Goal: Answer question/provide support

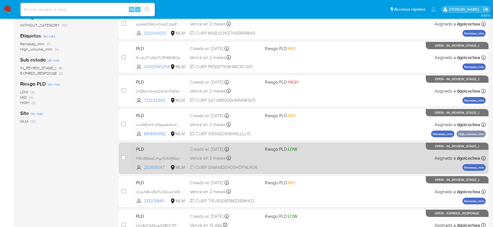
scroll to position [121, 0]
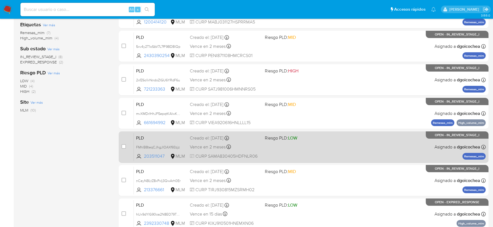
click at [142, 138] on span "PLD" at bounding box center [160, 137] width 49 height 7
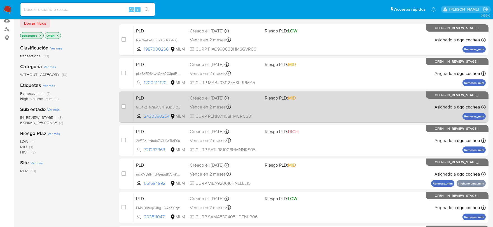
scroll to position [0, 0]
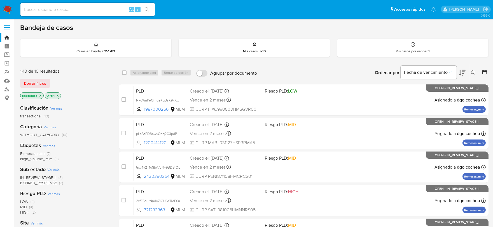
click at [472, 72] on icon at bounding box center [472, 72] width 4 height 4
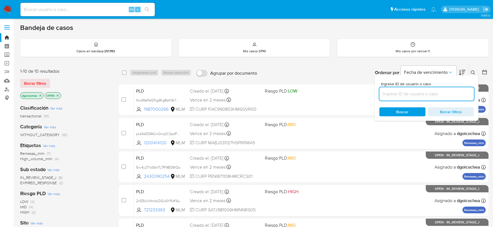
click at [421, 96] on input at bounding box center [426, 93] width 95 height 7
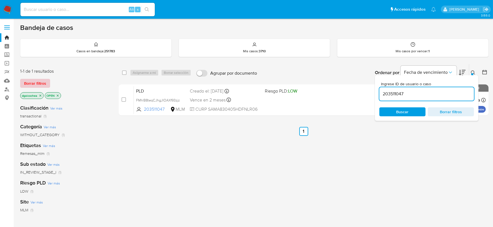
click at [38, 80] on span "Borrar filtros" at bounding box center [35, 83] width 22 height 8
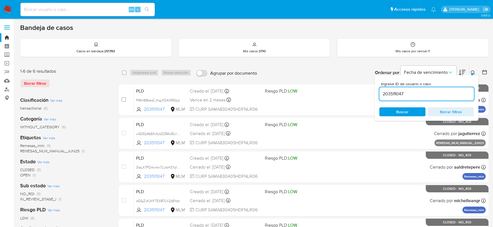
click at [471, 70] on icon at bounding box center [472, 72] width 4 height 4
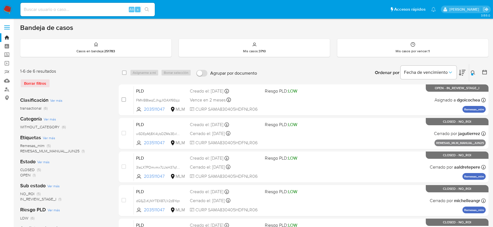
click at [474, 72] on icon at bounding box center [472, 72] width 4 height 4
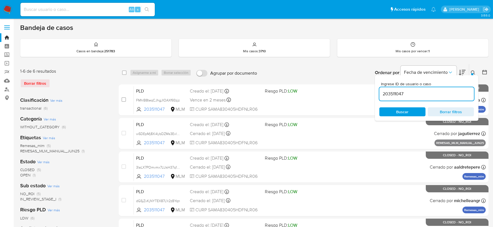
click at [445, 96] on input "203511047" at bounding box center [426, 93] width 95 height 7
type input "1200414120"
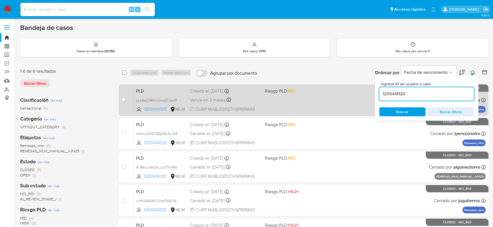
click at [144, 89] on span "PLD" at bounding box center [160, 90] width 49 height 7
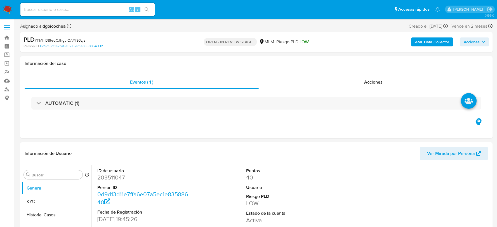
select select "10"
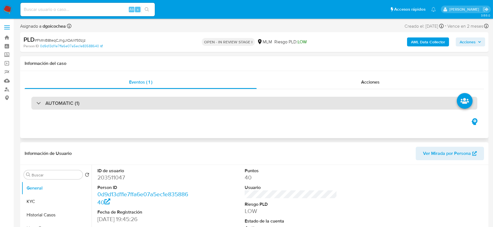
click at [60, 105] on h3 "AUTOMATIC (1)" at bounding box center [62, 103] width 34 height 6
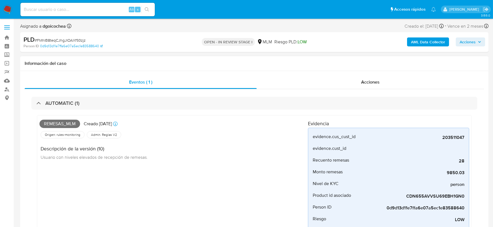
click at [242, 170] on div "Remesas_mlm Creado hace 14 días Creado: 12/08/2025 03:08:12 Origen: rules-monit…" at bounding box center [173, 185] width 268 height 134
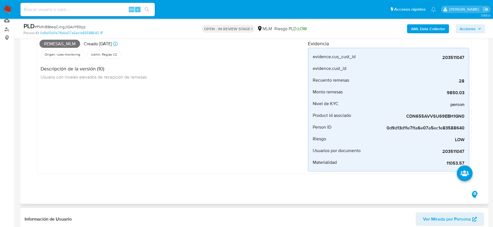
scroll to position [62, 0]
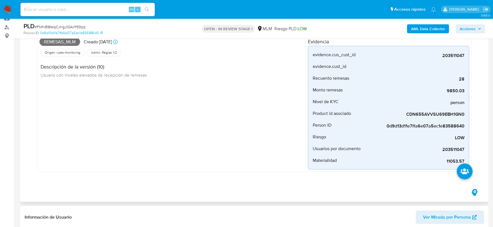
click at [238, 151] on div "Remesas_mlm Creado hace 14 días Creado: 12/08/2025 03:08:12 Origen: rules-monit…" at bounding box center [173, 103] width 268 height 134
click at [122, 114] on div "Remesas_mlm Creado hace 14 días Creado: 12/08/2025 03:08:12 Origen: rules-monit…" at bounding box center [173, 103] width 268 height 134
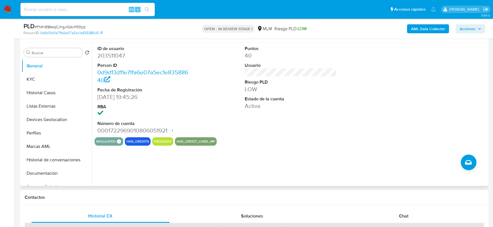
scroll to position [248, 0]
click at [295, 152] on div "ID de usuario 203511047 Person ID 0d9d13d11e7ffa6e07a5ec1e83588640 Fecha de Reg…" at bounding box center [288, 114] width 395 height 143
click at [59, 80] on button "KYC" at bounding box center [54, 78] width 65 height 13
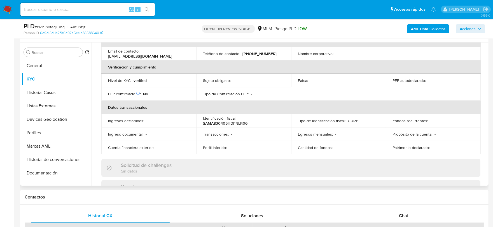
scroll to position [155, 0]
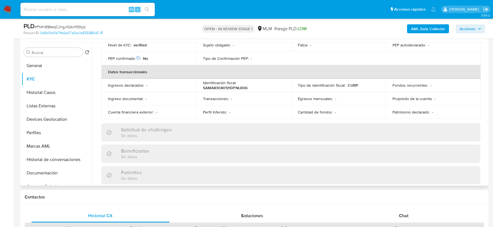
click at [100, 105] on div "Actualizado hace 6 meses Creado: 07/04/2020 10:20:55 Actualizado: 16/02/2025 18…" at bounding box center [291, 143] width 392 height 484
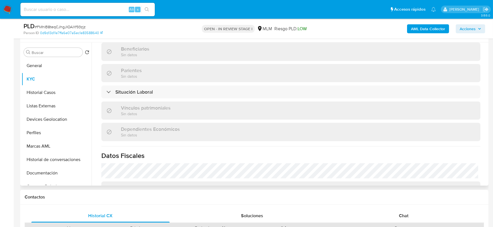
scroll to position [342, 0]
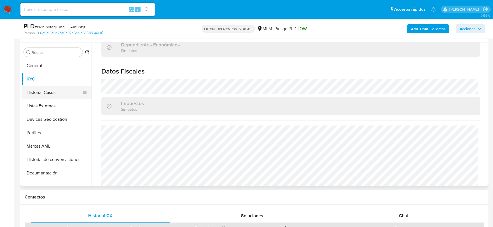
click at [39, 89] on button "Historial Casos" at bounding box center [54, 92] width 65 height 13
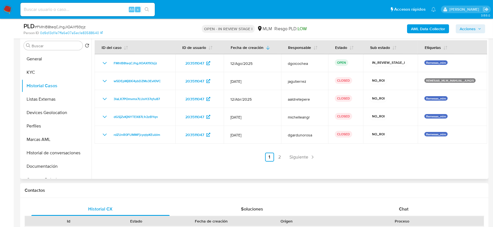
click at [185, 166] on div at bounding box center [288, 107] width 395 height 143
click at [303, 155] on span "Siguiente" at bounding box center [298, 157] width 19 height 4
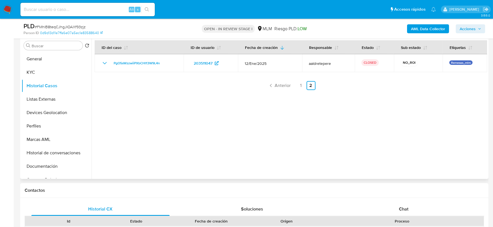
click at [203, 167] on div at bounding box center [288, 107] width 395 height 143
click at [57, 99] on button "Listas Externas" at bounding box center [54, 99] width 65 height 13
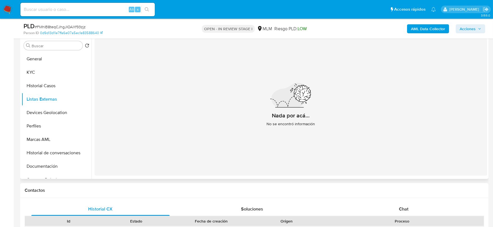
click at [264, 151] on div "Nada por acá... No se encontró información" at bounding box center [291, 107] width 392 height 137
click at [60, 110] on button "Devices Geolocation" at bounding box center [54, 112] width 65 height 13
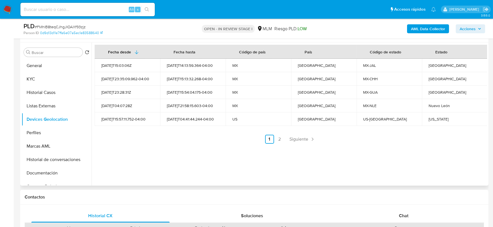
click at [192, 153] on div "Fecha desde Fecha hasta Código de país País Código de estado Estado 2021-08-26T…" at bounding box center [288, 114] width 395 height 143
click at [298, 137] on span "Siguiente" at bounding box center [298, 139] width 19 height 4
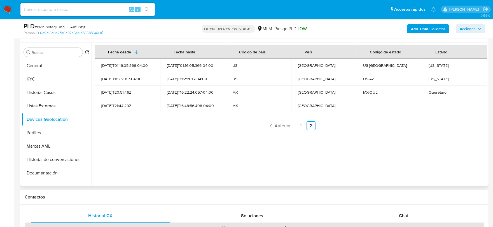
click at [190, 155] on div "Fecha desde Fecha hasta Código de país País Código de estado Estado 2025-07-12T…" at bounding box center [288, 114] width 395 height 143
click at [47, 135] on button "Perfiles" at bounding box center [54, 132] width 65 height 13
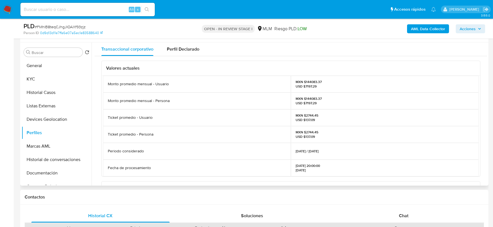
click at [100, 133] on div "Valores actuales Monto promedio mensual - Usuario MXN $144083.37 USD $7197.29 M…" at bounding box center [291, 186] width 392 height 261
click at [50, 167] on button "Documentación" at bounding box center [54, 172] width 65 height 13
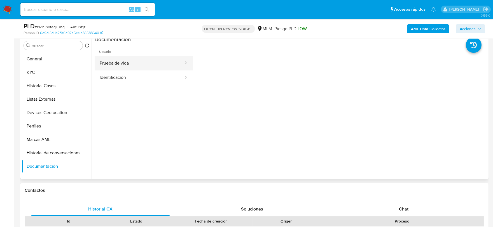
click at [123, 63] on button "Prueba de vida" at bounding box center [139, 63] width 89 height 14
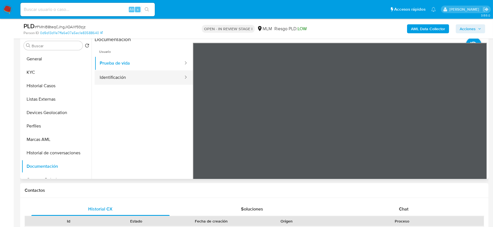
click at [122, 80] on button "Identificación" at bounding box center [139, 77] width 89 height 14
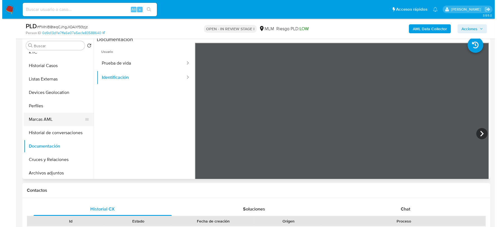
scroll to position [31, 0]
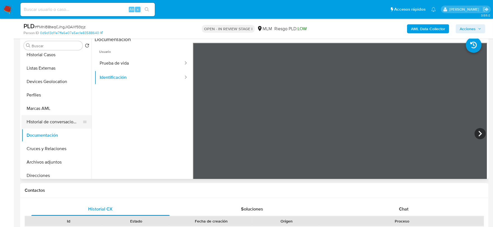
click at [57, 124] on button "Historial de conversaciones" at bounding box center [54, 121] width 65 height 13
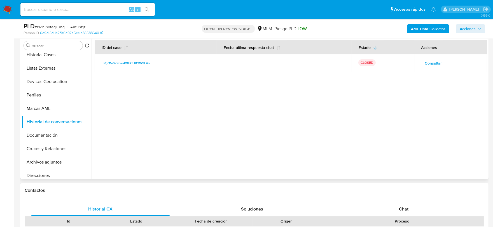
click at [429, 61] on span "Consultar" at bounding box center [432, 63] width 17 height 8
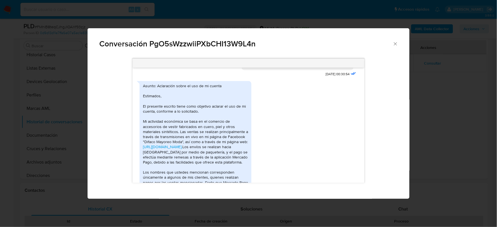
scroll to position [160, 0]
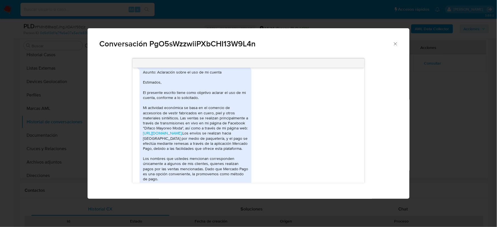
click at [277, 151] on div "Asunto: Aclaración sobre el uso de mi cuenta Estimados, El presente escrito tie…" at bounding box center [249, 180] width 218 height 230
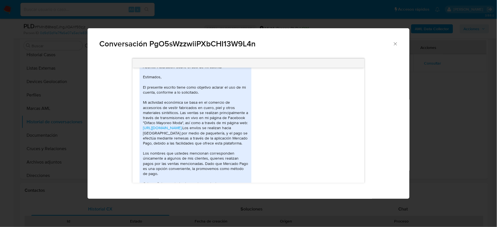
scroll to position [166, 0]
click at [333, 133] on div "Asunto: Aclaración sobre el uso de mi cuenta Estimados, El presente escrito tie…" at bounding box center [249, 173] width 218 height 230
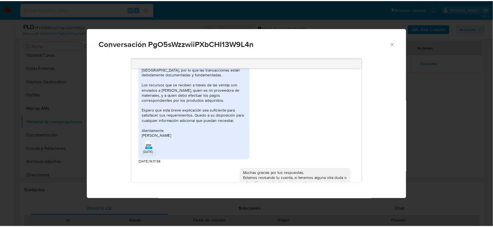
scroll to position [315, 0]
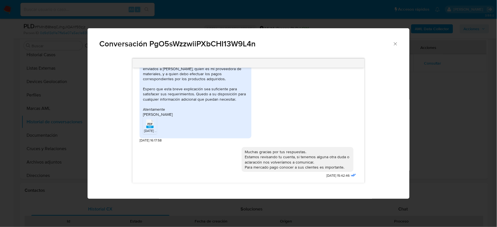
click at [150, 127] on rect "Comunicación" at bounding box center [149, 127] width 7 height 3
click at [397, 41] on icon "Cerrar" at bounding box center [396, 44] width 6 height 6
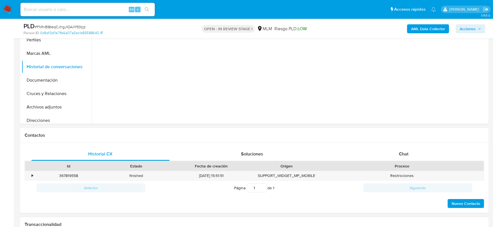
scroll to position [435, 0]
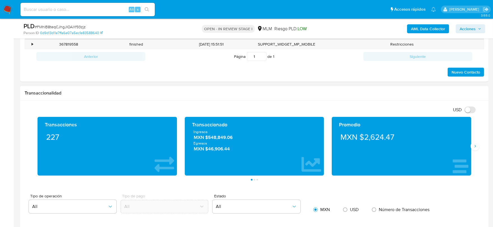
drag, startPoint x: 474, startPoint y: 147, endPoint x: 430, endPoint y: 142, distance: 44.5
click at [473, 147] on icon "Siguiente" at bounding box center [474, 146] width 4 height 4
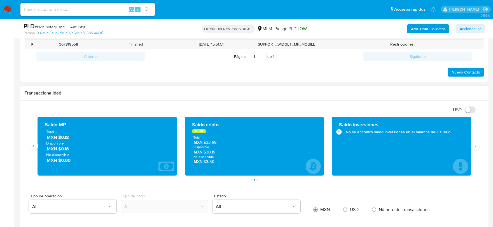
click at [283, 100] on div "Transaccionalidad" at bounding box center [254, 93] width 468 height 15
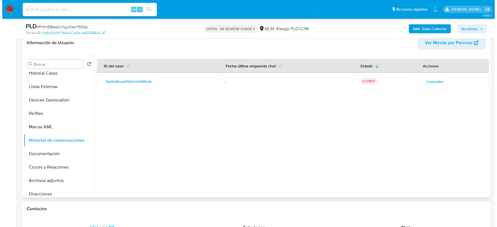
scroll to position [124, 0]
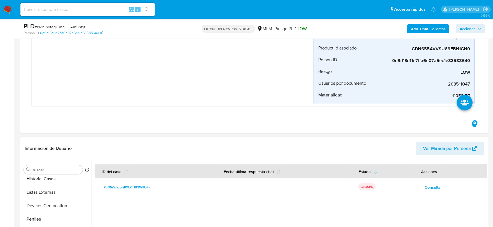
click at [437, 189] on span "Consultar" at bounding box center [432, 187] width 17 height 8
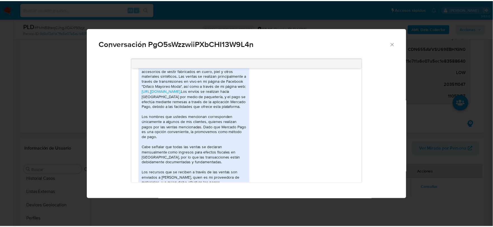
scroll to position [191, 0]
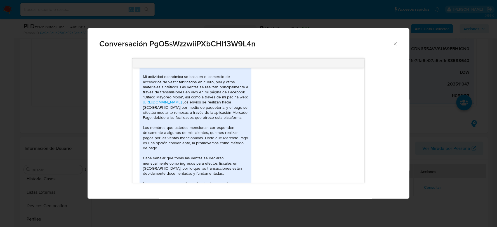
click at [397, 43] on icon "Cerrar" at bounding box center [396, 44] width 6 height 6
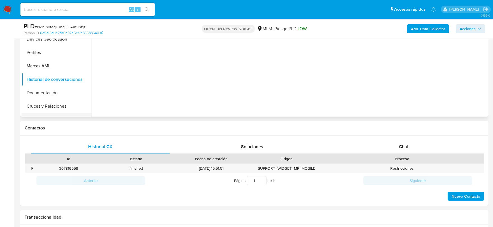
scroll to position [0, 0]
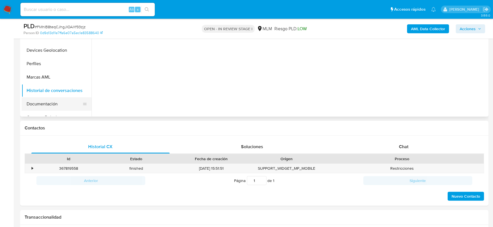
click at [46, 98] on button "Documentación" at bounding box center [54, 103] width 65 height 13
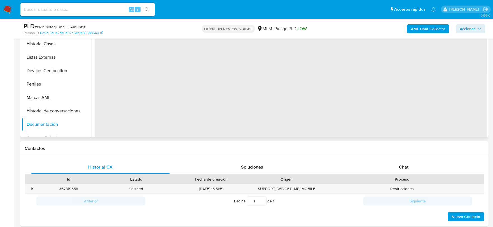
scroll to position [280, 0]
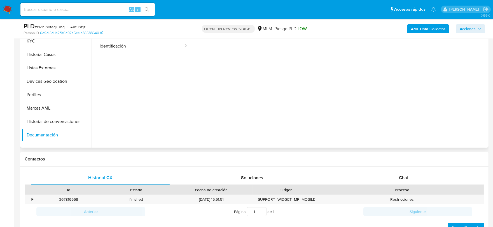
drag, startPoint x: 202, startPoint y: 114, endPoint x: 227, endPoint y: 136, distance: 34.1
click at [203, 114] on div at bounding box center [340, 100] width 294 height 179
click at [415, 179] on div "Chat" at bounding box center [403, 177] width 138 height 13
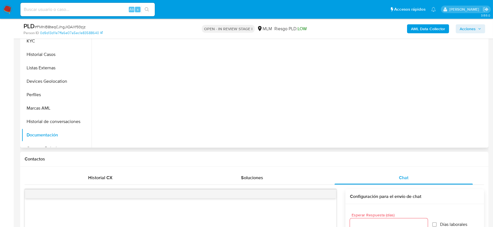
click at [159, 94] on ul "Usuario Prueba de vida Identificación" at bounding box center [144, 46] width 98 height 161
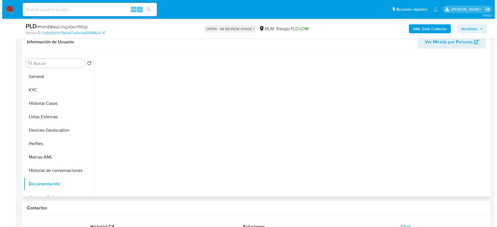
scroll to position [0, 0]
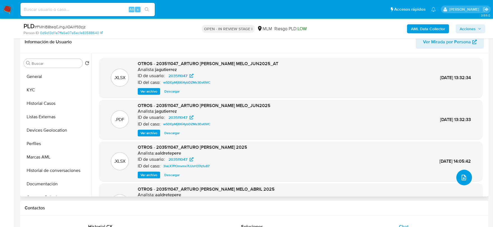
click at [457, 175] on button "upload-file" at bounding box center [464, 178] width 16 height 16
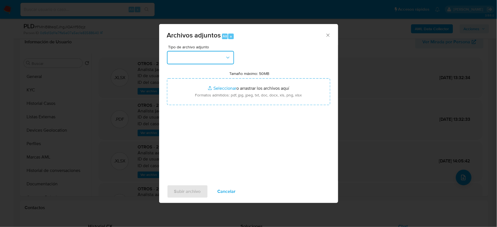
click at [200, 55] on button "button" at bounding box center [200, 57] width 67 height 13
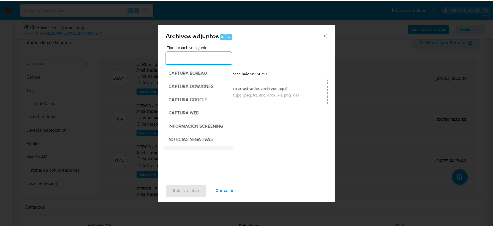
scroll to position [43, 0]
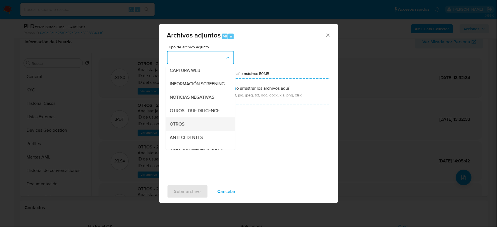
click at [184, 127] on span "OTROS" at bounding box center [177, 124] width 15 height 6
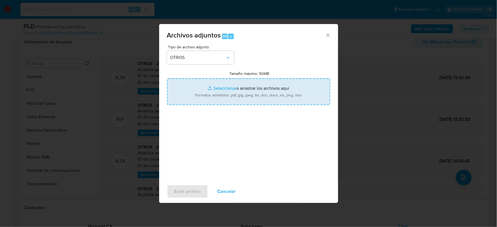
type input "C:\fakepath\203511047_ARTURO SANCHEZ_AGO2025.pdf"
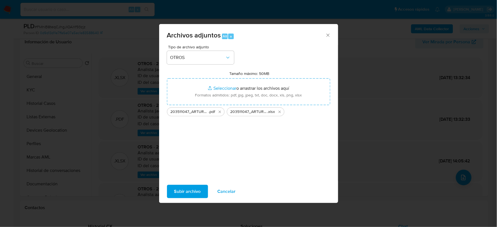
click at [186, 192] on span "Subir archivo" at bounding box center [187, 191] width 27 height 12
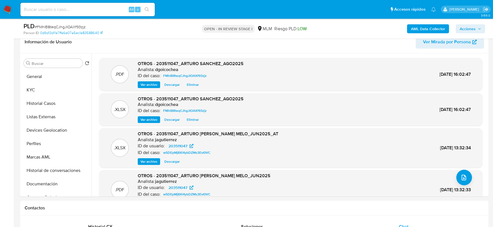
click at [460, 26] on span "Acciones" at bounding box center [467, 28] width 16 height 9
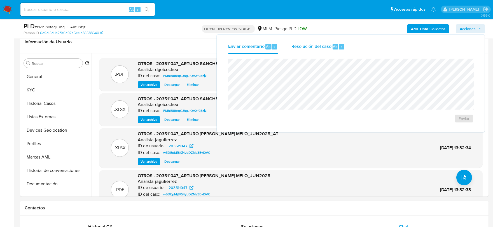
click at [319, 46] on span "Resolución del caso" at bounding box center [311, 46] width 40 height 6
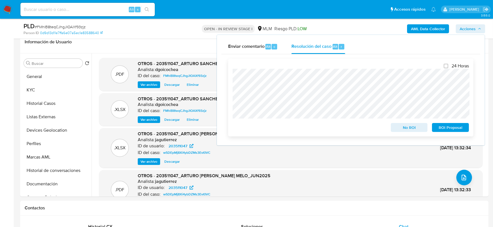
click at [413, 127] on span "No ROI" at bounding box center [408, 128] width 29 height 8
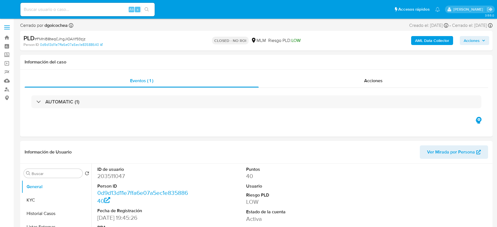
select select "10"
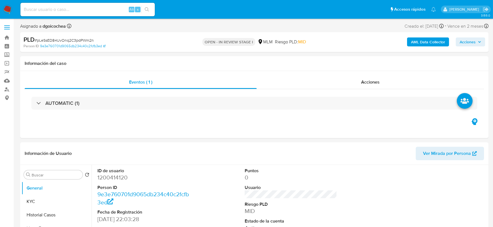
select select "10"
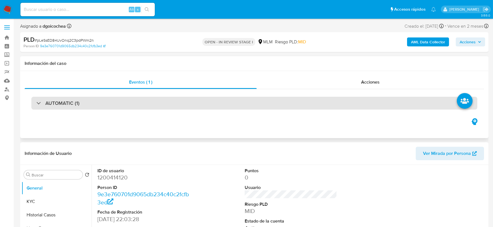
click at [69, 100] on h3 "AUTOMATIC (1)" at bounding box center [62, 103] width 34 height 6
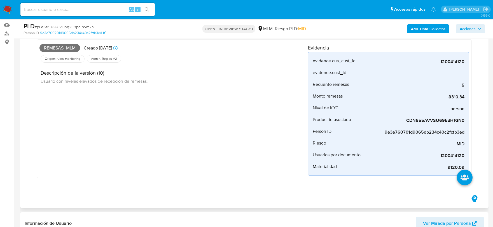
scroll to position [62, 0]
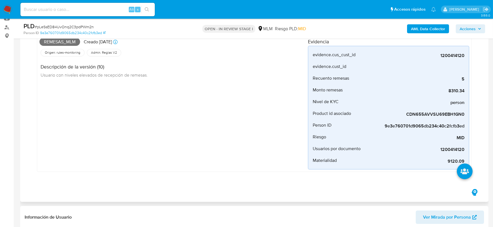
click at [208, 160] on div "Remesas_mlm Creado hace 14 días Creado: 12/08/2025 03:12:03 Origen: rules-monit…" at bounding box center [173, 103] width 268 height 134
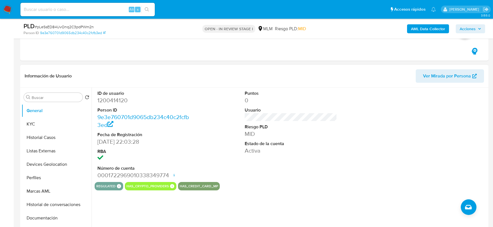
scroll to position [217, 0]
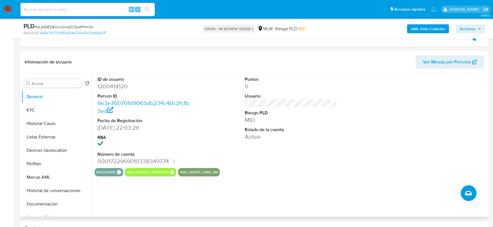
click at [270, 155] on div "Puntos 0 Usuario Riesgo PLD MID Estado de la cuenta Activa" at bounding box center [291, 121] width 98 height 95
click at [52, 105] on button "KYC" at bounding box center [54, 109] width 65 height 13
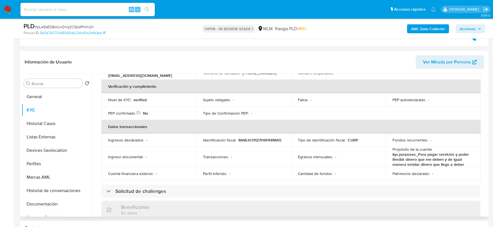
scroll to position [155, 0]
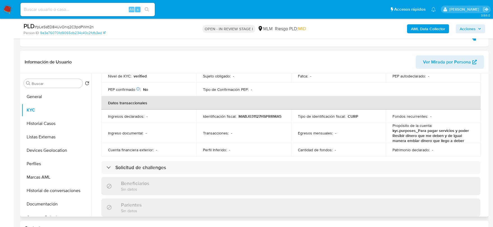
click at [93, 158] on div "Usuario KYC Status Actualizado hace 3 meses Creado: 17/09/2022 21:03:29 Actuali…" at bounding box center [288, 145] width 395 height 143
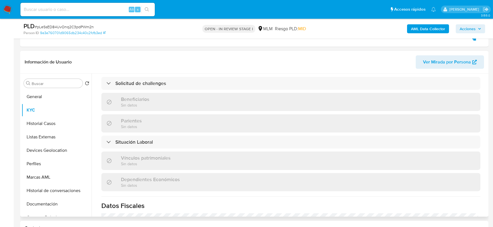
scroll to position [353, 0]
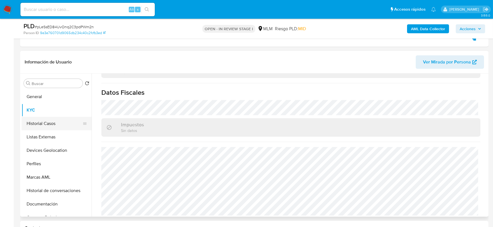
click at [32, 125] on button "Historial Casos" at bounding box center [54, 123] width 65 height 13
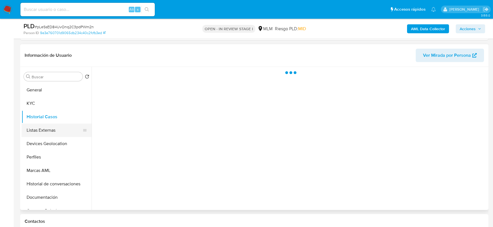
scroll to position [0, 0]
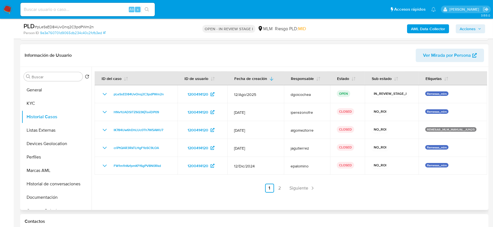
click at [189, 202] on div at bounding box center [288, 138] width 395 height 143
click at [304, 188] on span "Siguiente" at bounding box center [298, 188] width 19 height 4
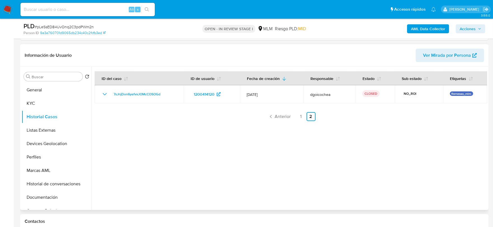
click at [197, 189] on div at bounding box center [288, 138] width 395 height 143
click at [44, 129] on button "Listas Externas" at bounding box center [54, 130] width 65 height 13
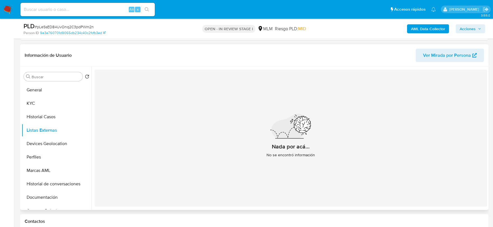
click at [181, 156] on div "Nada por acá... No se encontró información" at bounding box center [291, 138] width 392 height 137
click at [51, 139] on button "Devices Geolocation" at bounding box center [54, 143] width 65 height 13
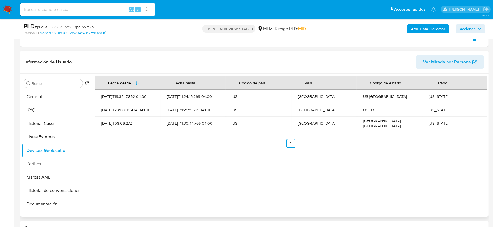
click at [180, 172] on div "Fecha desde Fecha hasta Código de país País Código de estado Estado 2025-07-31T…" at bounding box center [288, 145] width 395 height 143
click at [43, 161] on button "Perfiles" at bounding box center [54, 163] width 65 height 13
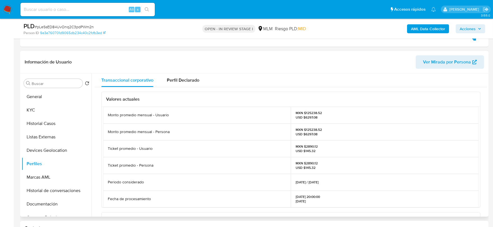
click at [299, 142] on div "MXN $2890.12 USD $145.32" at bounding box center [385, 148] width 188 height 17
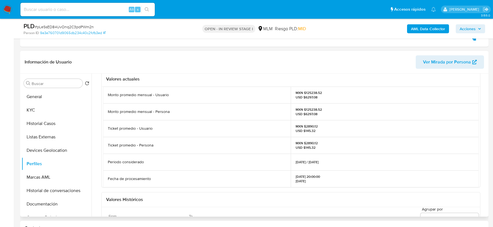
scroll to position [31, 0]
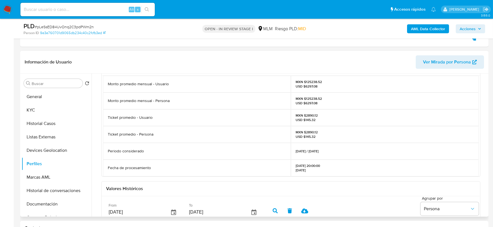
click at [283, 137] on div "Ticket promedio - Persona" at bounding box center [197, 134] width 188 height 17
click at [50, 193] on button "Historial de conversaciones" at bounding box center [54, 190] width 65 height 13
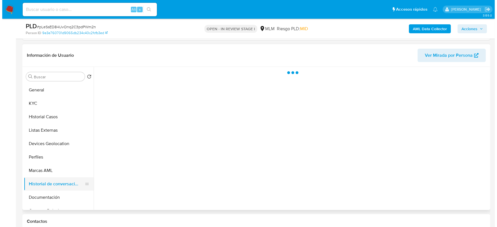
scroll to position [0, 0]
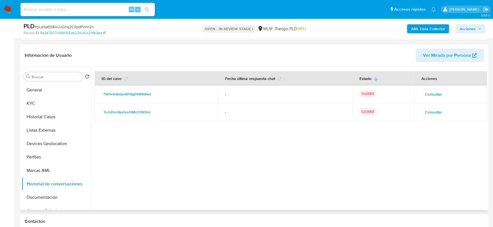
click at [429, 109] on span "Consultar" at bounding box center [433, 112] width 17 height 8
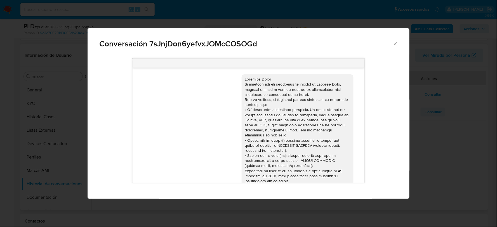
scroll to position [76, 0]
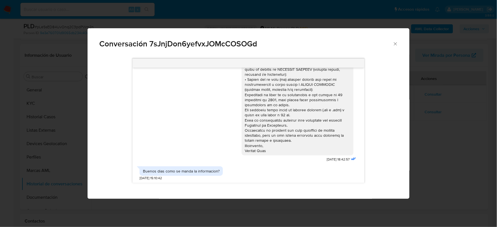
click at [394, 44] on icon "Cerrar" at bounding box center [396, 44] width 6 height 6
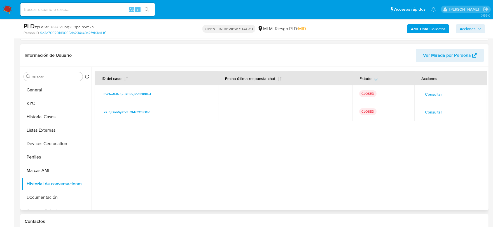
click at [433, 91] on span "Consultar" at bounding box center [433, 94] width 17 height 8
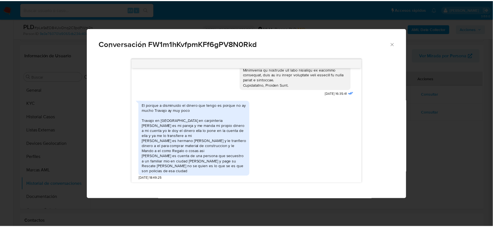
scroll to position [122, 0]
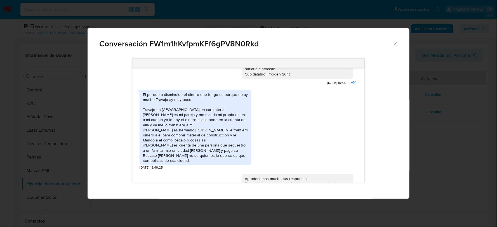
click at [303, 125] on div "El porque a disminuido el dinero que tengo es porque no ay mucho Travajo ay muy…" at bounding box center [249, 128] width 218 height 83
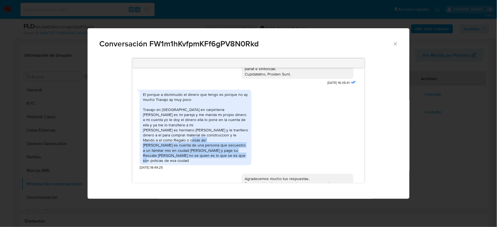
drag, startPoint x: 244, startPoint y: 161, endPoint x: 143, endPoint y: 152, distance: 101.4
click at [143, 152] on div "El porque a disminuido el dinero que tengo es porque no ay mucho Travajo ay muy…" at bounding box center [195, 127] width 105 height 71
copy div "Juan migel es cuenta de una persona que secuestro a un familiar mio en ciudad A…"
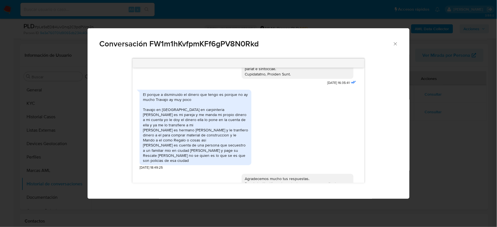
click at [392, 39] on div "Conversación FW1m1hKvfpmKFf6gPV8N0Rkd" at bounding box center [249, 41] width 322 height 27
click at [396, 44] on icon "Cerrar" at bounding box center [396, 44] width 6 height 6
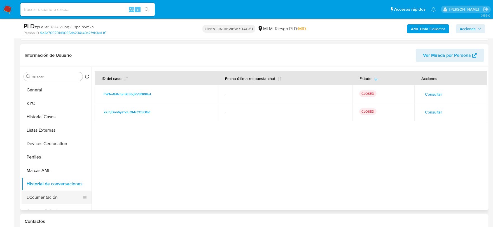
click at [55, 194] on button "Documentación" at bounding box center [54, 197] width 65 height 13
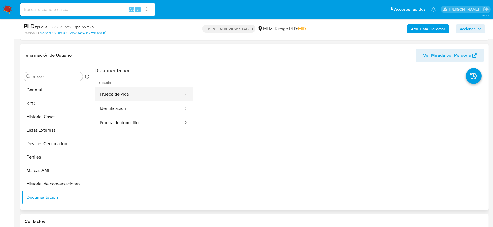
click at [147, 95] on button "Prueba de vida" at bounding box center [139, 94] width 89 height 14
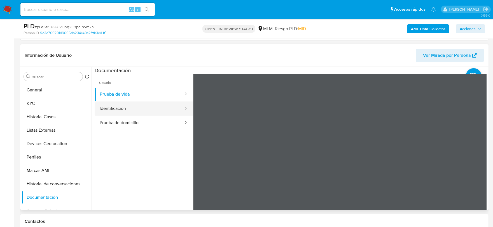
click at [95, 109] on button "Identificación" at bounding box center [139, 109] width 89 height 14
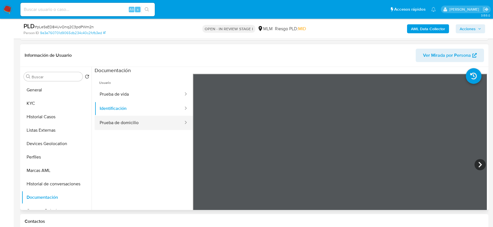
click at [136, 129] on button "Prueba de domicilio" at bounding box center [139, 123] width 89 height 14
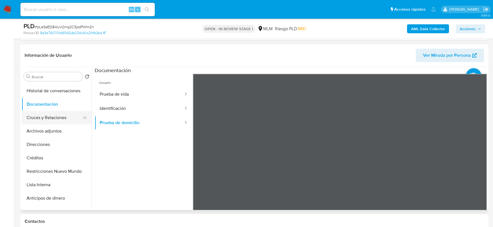
scroll to position [93, 0]
click at [58, 117] on button "Cruces y Relaciones" at bounding box center [54, 117] width 65 height 13
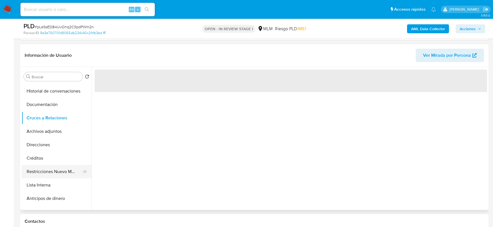
click at [60, 173] on button "Restricciones Nuevo Mundo" at bounding box center [54, 171] width 65 height 13
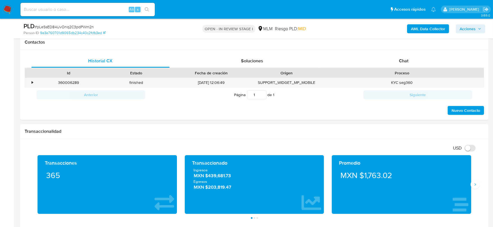
scroll to position [404, 0]
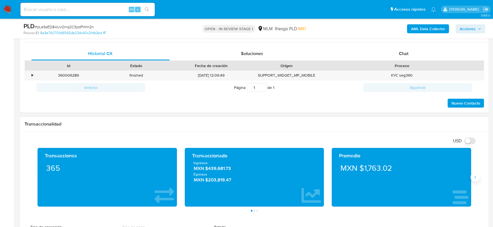
click at [473, 178] on icon "Siguiente" at bounding box center [474, 177] width 4 height 4
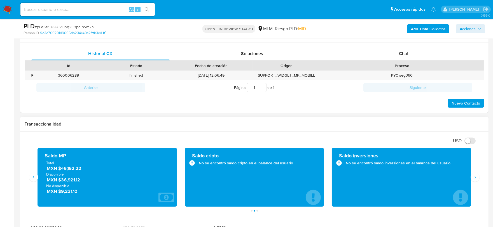
click at [233, 120] on div "Transaccionalidad" at bounding box center [254, 124] width 468 height 15
drag, startPoint x: 82, startPoint y: 172, endPoint x: 62, endPoint y: 171, distance: 20.1
click at [62, 171] on span "MXN $46,152.22" at bounding box center [107, 169] width 121 height 6
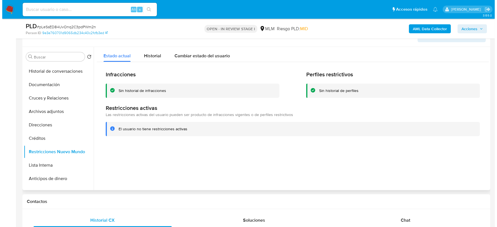
scroll to position [248, 0]
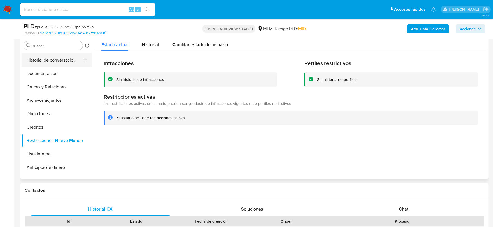
click at [63, 63] on button "Historial de conversaciones" at bounding box center [54, 59] width 65 height 13
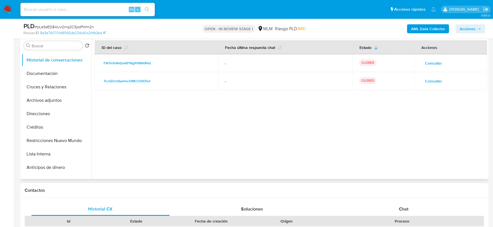
click at [431, 65] on span "Consultar" at bounding box center [433, 63] width 17 height 8
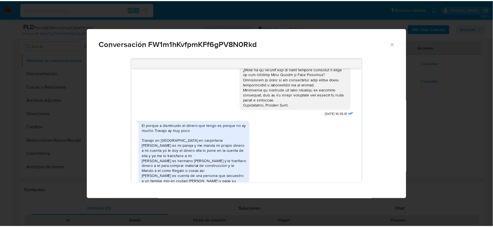
scroll to position [122, 0]
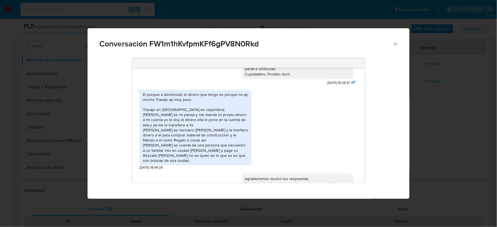
click at [396, 44] on icon "Cerrar" at bounding box center [395, 43] width 3 height 3
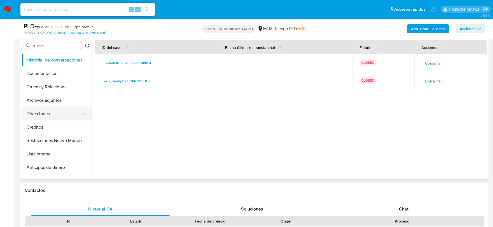
click at [47, 114] on button "Direcciones" at bounding box center [54, 113] width 65 height 13
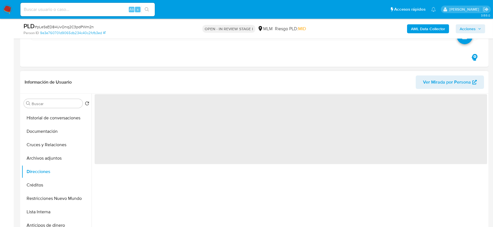
scroll to position [186, 0]
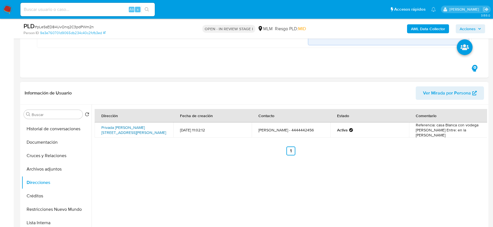
click at [143, 132] on link "Privada Barboza 300, Ahualulco, San Luis Potosí, 78450, Mexico 300" at bounding box center [133, 130] width 65 height 11
click at [269, 173] on div "Dirección Fecha de creación Contacto Estado Comentario Privada Barboza 300, Ahu…" at bounding box center [288, 176] width 395 height 143
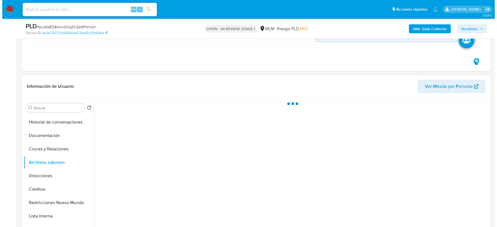
scroll to position [238, 0]
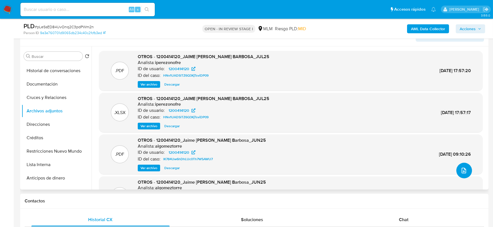
click at [461, 170] on icon "upload-file" at bounding box center [463, 170] width 7 height 7
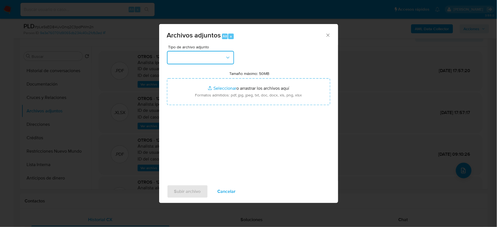
click at [196, 54] on button "button" at bounding box center [200, 57] width 67 height 13
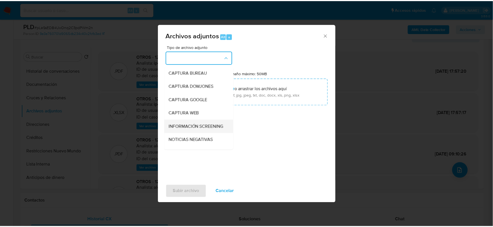
scroll to position [43, 0]
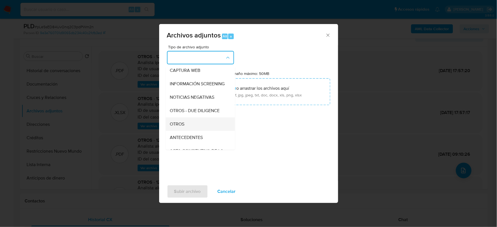
click at [181, 127] on span "OTROS" at bounding box center [177, 124] width 15 height 6
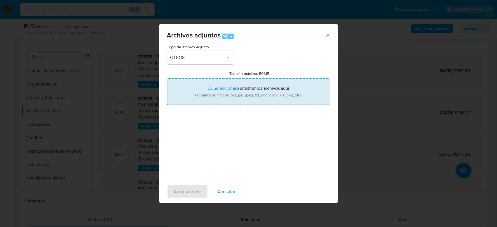
type input "C:\fakepath\1200414120_JAIME MARTINEZ_AGO2025.pdf"
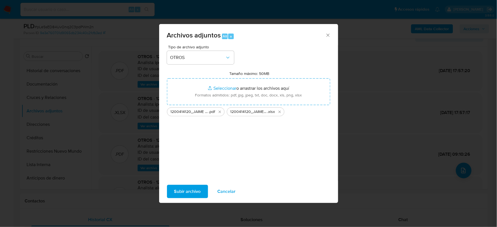
click at [183, 194] on span "Subir archivo" at bounding box center [187, 191] width 27 height 12
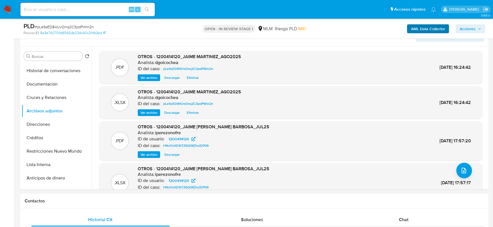
drag, startPoint x: 467, startPoint y: 24, endPoint x: 444, endPoint y: 32, distance: 23.7
click at [467, 24] on span "Acciones" at bounding box center [467, 28] width 16 height 9
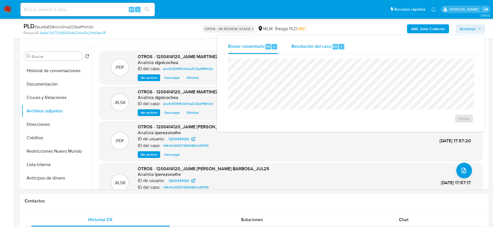
click at [309, 49] on span "Resolución del caso" at bounding box center [311, 46] width 40 height 6
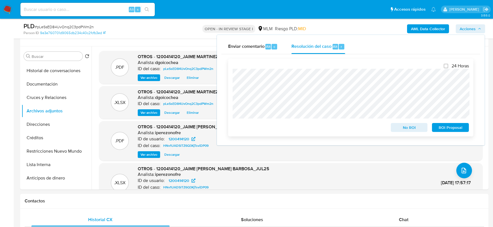
click at [419, 129] on span "No ROI" at bounding box center [408, 128] width 29 height 8
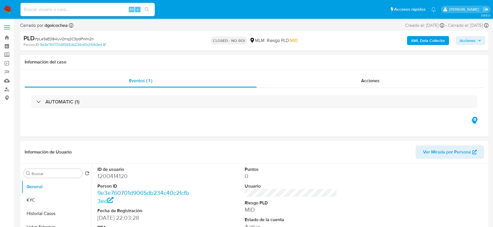
select select "10"
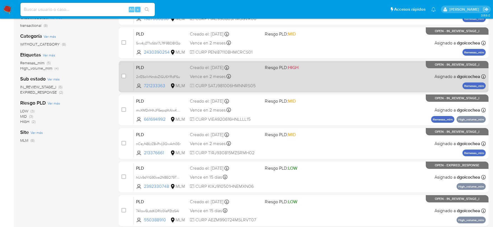
scroll to position [54, 0]
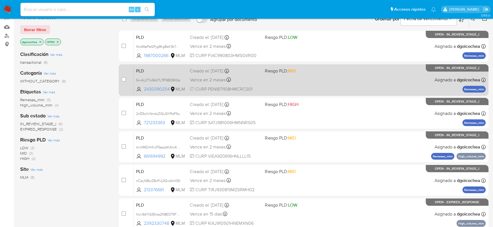
click at [140, 70] on span "PLD" at bounding box center [160, 70] width 49 height 7
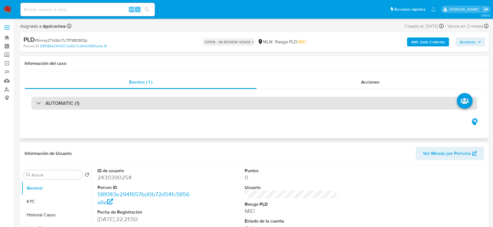
click at [45, 99] on div "AUTOMATIC (1)" at bounding box center [254, 103] width 446 height 13
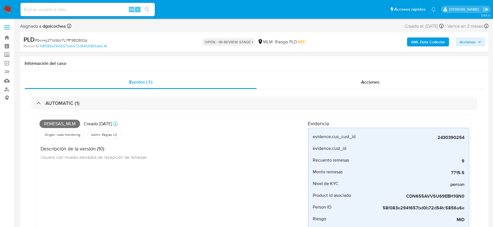
select select "10"
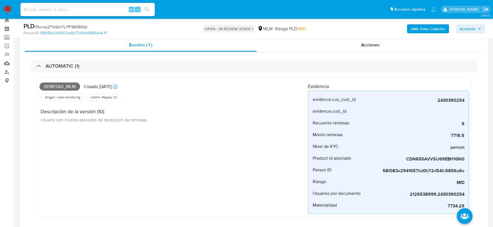
scroll to position [31, 0]
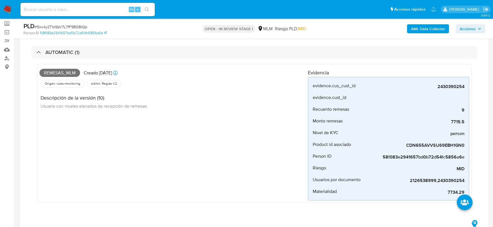
click at [189, 155] on div "Remesas_mlm Creado [DATE] Creado: [DATE] 03:11:44 Origen: rules-monitoring Refe…" at bounding box center [173, 134] width 268 height 134
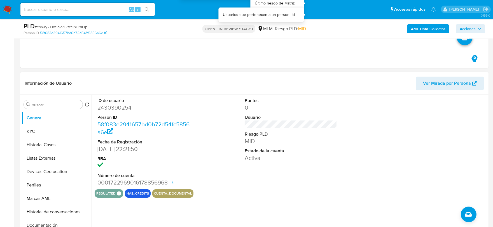
scroll to position [217, 0]
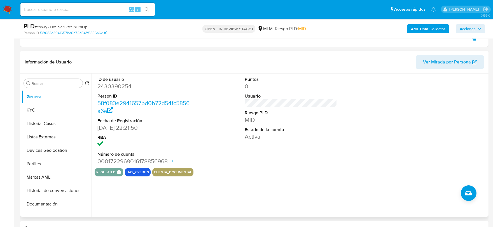
click at [286, 162] on div "Puntos 0 Usuario Riesgo PLD MID Estado de la cuenta Activa" at bounding box center [291, 121] width 98 height 95
click at [45, 108] on button "KYC" at bounding box center [54, 109] width 65 height 13
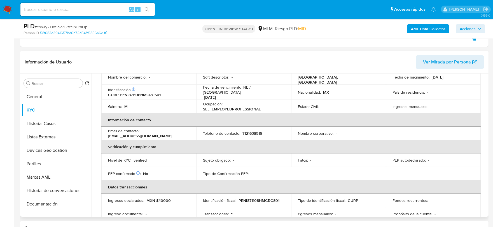
scroll to position [155, 0]
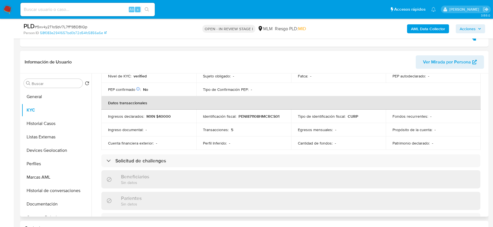
click at [97, 116] on div "Actualizado [DATE] Creado: [DATE] 21:21:52 Actualizado: [DATE] 21:52:55 Datos p…" at bounding box center [291, 171] width 392 height 479
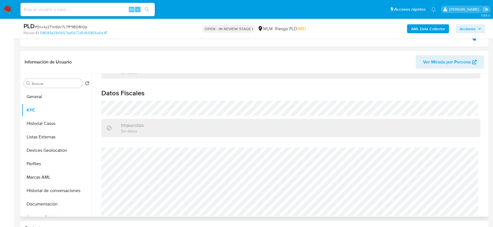
scroll to position [346, 0]
click at [43, 124] on button "Historial Casos" at bounding box center [57, 123] width 70 height 13
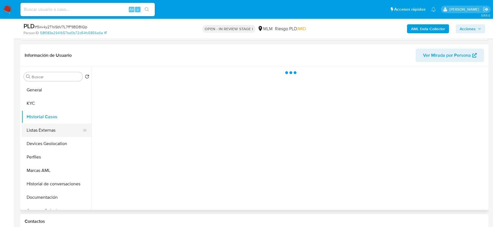
scroll to position [0, 0]
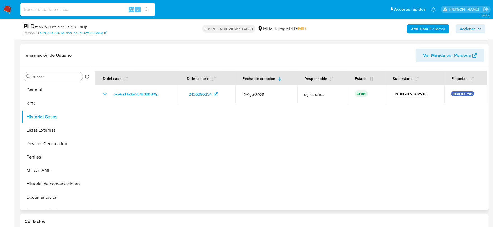
click at [150, 153] on div at bounding box center [288, 138] width 395 height 143
click at [43, 133] on button "Listas Externas" at bounding box center [54, 130] width 65 height 13
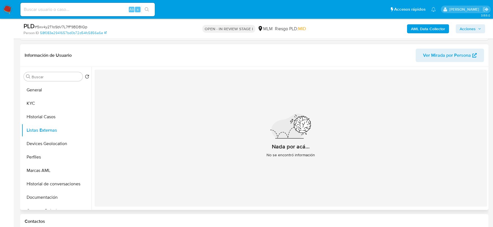
click at [168, 168] on div "Nada por acá... No se encontró información" at bounding box center [291, 138] width 392 height 137
click at [55, 142] on button "Devices Geolocation" at bounding box center [54, 143] width 65 height 13
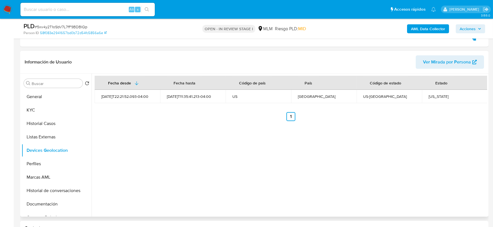
click at [150, 156] on div "Fecha desde [GEOGRAPHIC_DATA] hasta Código de país País Código de estado Estado…" at bounding box center [288, 145] width 395 height 143
click at [37, 156] on button "Devices Geolocation" at bounding box center [54, 150] width 65 height 13
click at [42, 164] on button "Perfiles" at bounding box center [54, 163] width 65 height 13
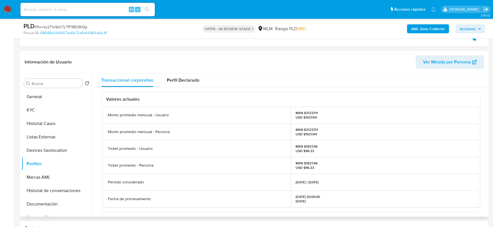
click at [96, 147] on div "Valores actuales Monto promedio mensual - Usuario MXN $31237.11 USD $1637.64 Mo…" at bounding box center [291, 217] width 392 height 261
click at [47, 202] on button "Documentación" at bounding box center [54, 203] width 65 height 13
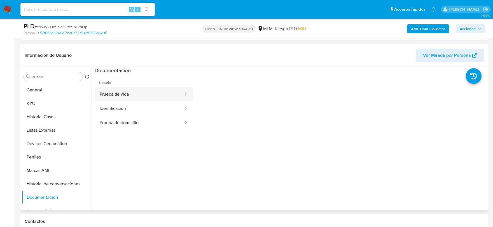
click at [123, 93] on button "Prueba de vida" at bounding box center [139, 94] width 89 height 14
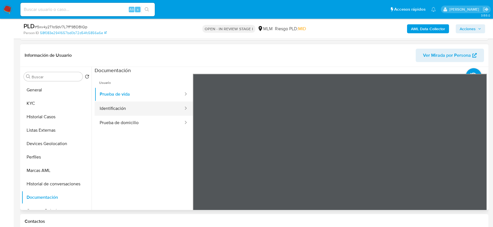
click at [149, 110] on button "Identificación" at bounding box center [139, 109] width 89 height 14
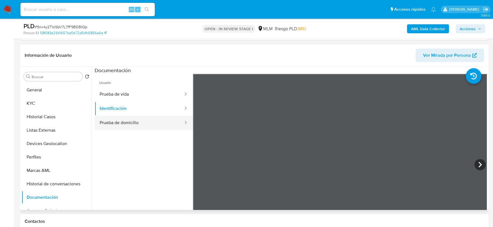
click at [138, 126] on button "Prueba de domicilio" at bounding box center [139, 123] width 89 height 14
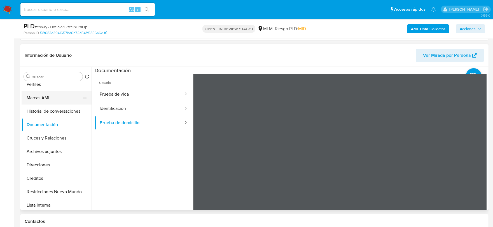
scroll to position [93, 0]
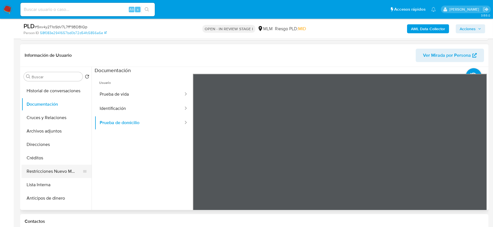
click at [56, 172] on button "Restricciones Nuevo Mundo" at bounding box center [54, 171] width 65 height 13
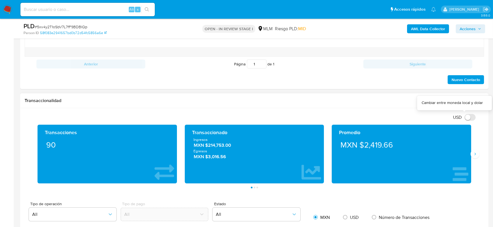
scroll to position [466, 0]
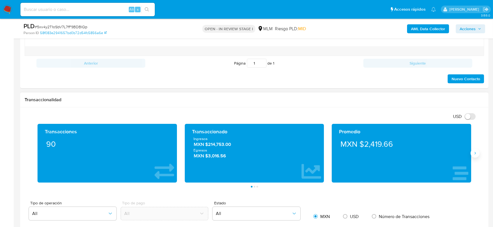
click at [475, 155] on icon "Siguiente" at bounding box center [474, 153] width 4 height 4
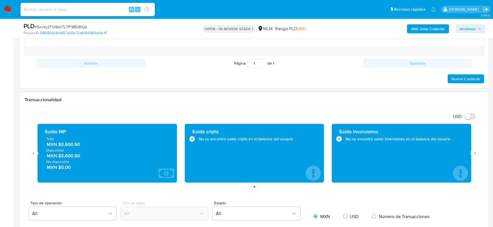
click at [287, 100] on h1 "Transaccionalidad" at bounding box center [254, 100] width 459 height 6
click at [177, 107] on div "Transaccionalidad" at bounding box center [254, 100] width 468 height 15
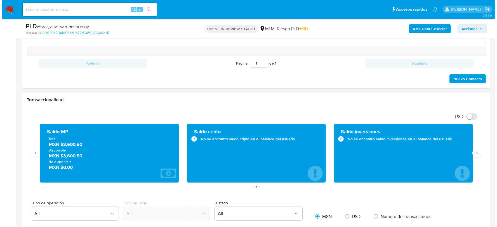
scroll to position [231, 0]
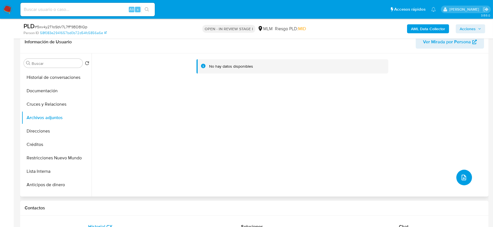
click at [466, 175] on button "upload-file" at bounding box center [464, 178] width 16 height 16
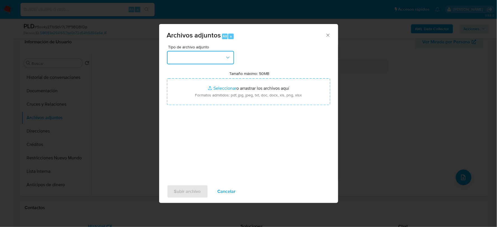
click at [179, 55] on button "button" at bounding box center [200, 57] width 67 height 13
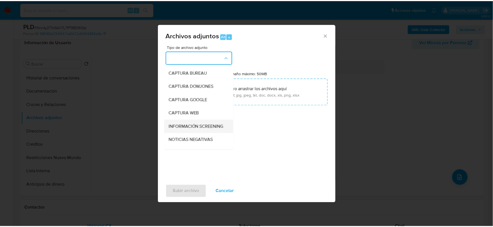
scroll to position [43, 0]
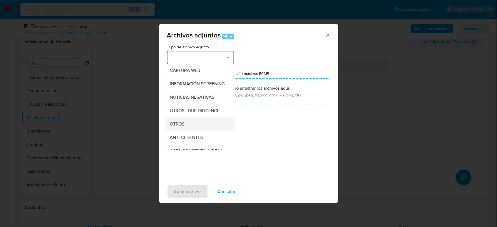
click at [178, 127] on span "OTROS" at bounding box center [177, 124] width 15 height 6
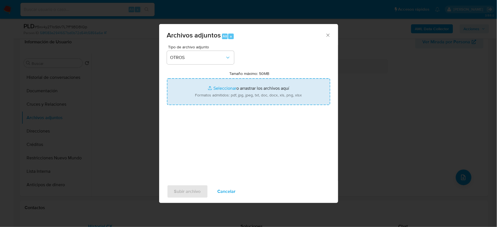
type input "C:\fakepath\2430390254_ISAIAS PERALTA_AGO2025.pdf"
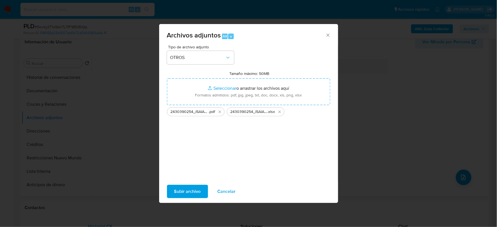
click at [188, 190] on span "Subir archivo" at bounding box center [187, 191] width 27 height 12
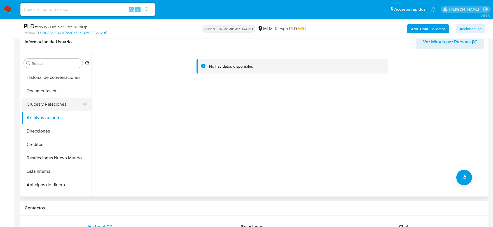
click at [62, 107] on button "Cruces y Relaciones" at bounding box center [54, 104] width 65 height 13
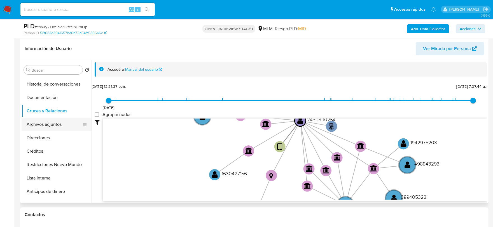
click at [48, 124] on button "Archivos adjuntos" at bounding box center [54, 124] width 65 height 13
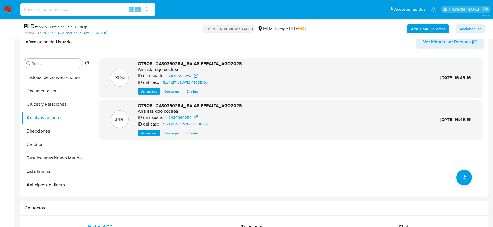
click at [473, 27] on span "Acciones" at bounding box center [467, 28] width 16 height 9
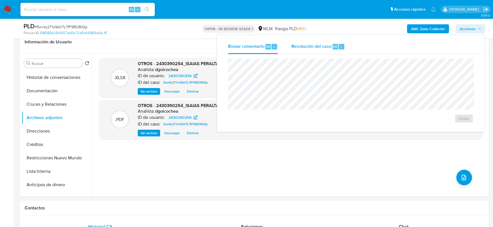
click at [300, 50] on div "Resolución del caso Alt r" at bounding box center [317, 46] width 53 height 15
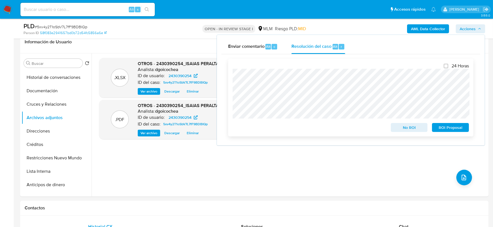
click at [408, 125] on span "No ROI" at bounding box center [408, 128] width 29 height 8
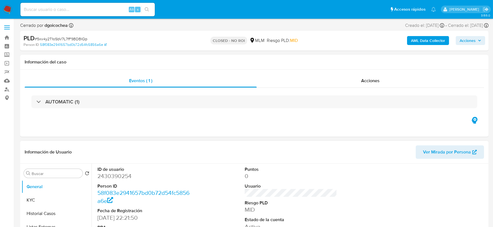
select select "10"
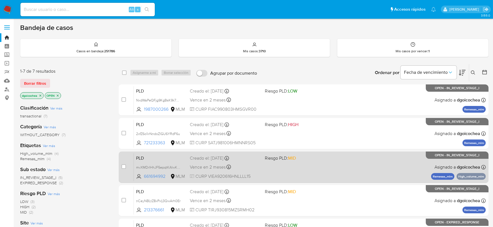
click at [143, 158] on span "PLD" at bounding box center [160, 157] width 49 height 7
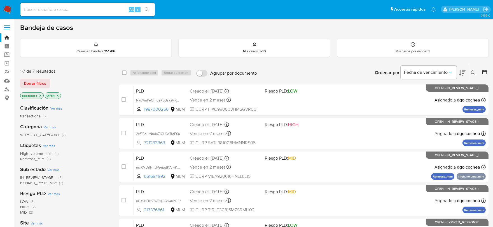
click at [471, 70] on icon at bounding box center [472, 72] width 4 height 4
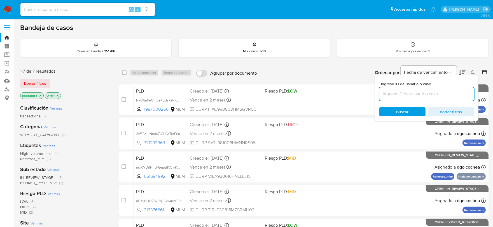
click at [431, 93] on input at bounding box center [426, 93] width 95 height 7
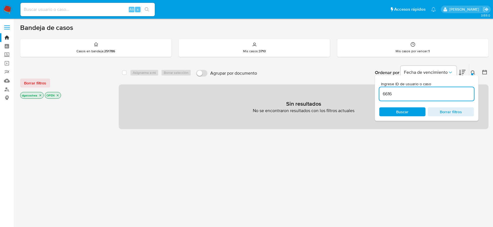
click at [431, 93] on input "6616" at bounding box center [426, 93] width 95 height 7
click at [388, 93] on input "6616" at bounding box center [426, 93] width 95 height 7
paste input "94992"
type input "661694992"
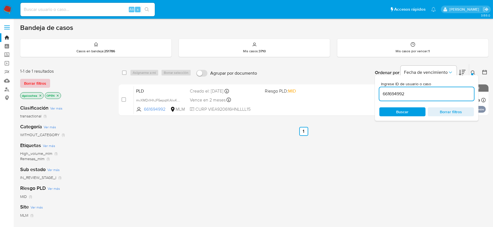
click at [41, 84] on span "Borrar filtros" at bounding box center [35, 83] width 22 height 8
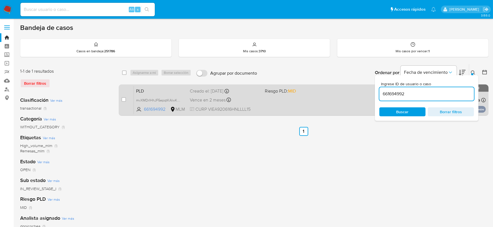
click at [142, 90] on span "PLD" at bounding box center [160, 90] width 49 height 7
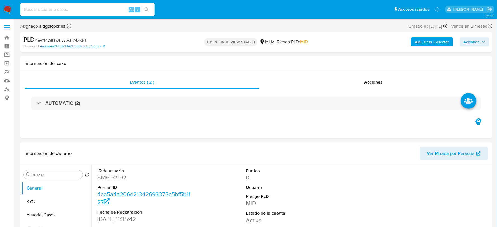
select select "10"
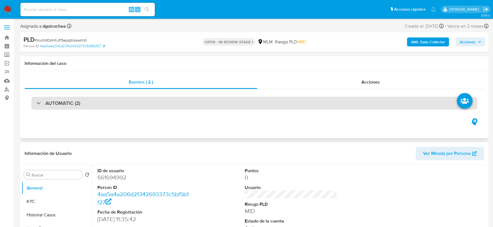
click at [74, 101] on h3 "AUTOMATIC (2)" at bounding box center [62, 103] width 35 height 6
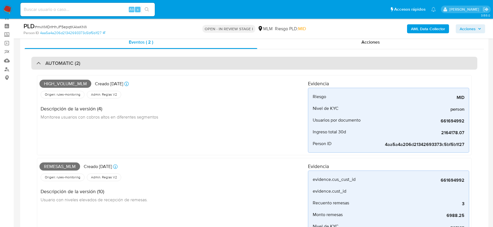
scroll to position [31, 0]
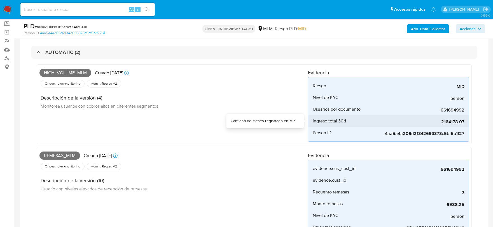
click at [450, 119] on span "2164178.07" at bounding box center [422, 122] width 84 height 6
copy span "2164178.07"
click at [161, 78] on div "High_volume_mlm Creado hace 14 días Creado: 12/08/2025 03:12:17" at bounding box center [173, 73] width 268 height 12
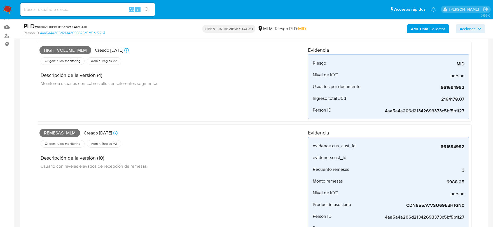
scroll to position [58, 0]
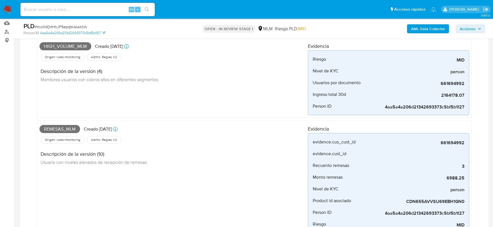
click at [253, 102] on div "High_volume_mlm Creado hace 14 días Creado: 12/08/2025 03:12:17 Origen: rules-m…" at bounding box center [173, 77] width 268 height 75
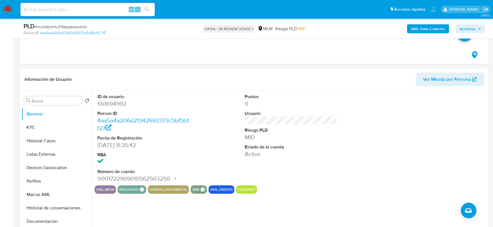
scroll to position [337, 0]
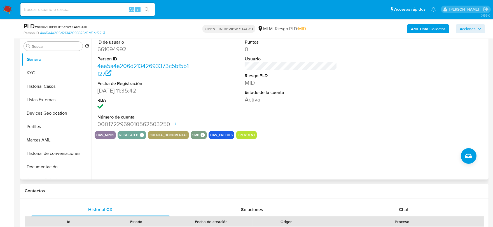
click at [300, 133] on div "has_mpos regulated Regulated MLM IFPE Evaluation Result COMPLIES User Regulated…" at bounding box center [291, 135] width 392 height 8
click at [62, 73] on button "KYC" at bounding box center [54, 72] width 65 height 13
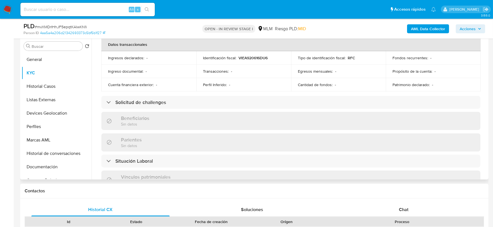
scroll to position [186, 0]
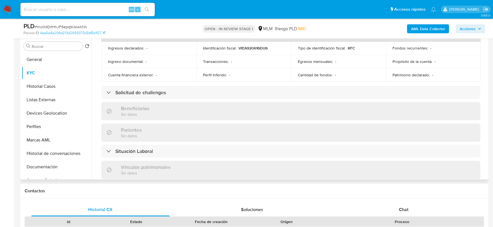
click at [103, 63] on td "Ingreso documental : -" at bounding box center [148, 61] width 95 height 13
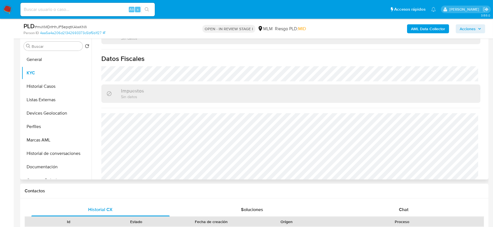
scroll to position [346, 0]
click at [44, 85] on button "Historial Casos" at bounding box center [54, 86] width 65 height 13
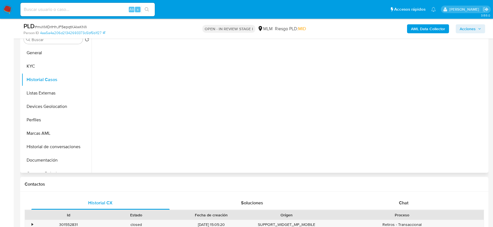
scroll to position [0, 0]
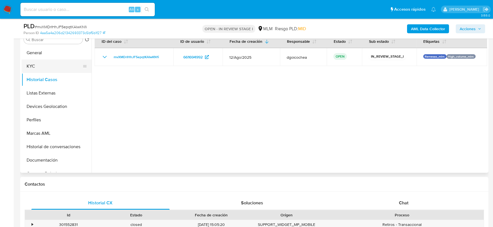
click at [55, 68] on button "KYC" at bounding box center [54, 66] width 65 height 13
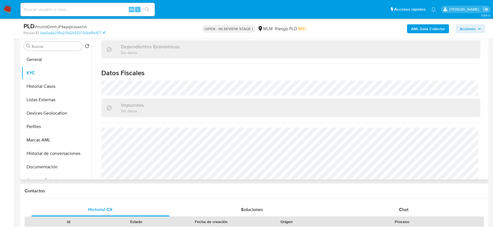
scroll to position [346, 0]
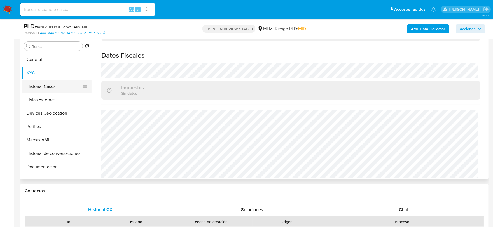
click at [58, 84] on button "Historial Casos" at bounding box center [54, 86] width 65 height 13
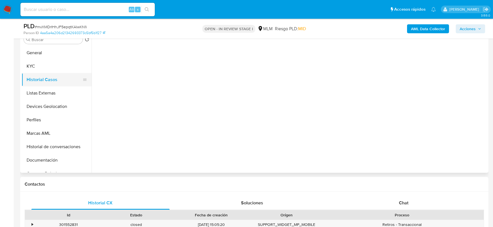
scroll to position [0, 0]
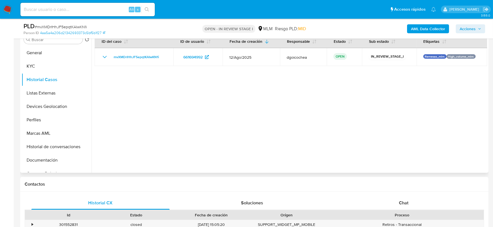
click at [232, 121] on div at bounding box center [288, 101] width 395 height 143
click at [43, 96] on button "Listas Externas" at bounding box center [54, 92] width 65 height 13
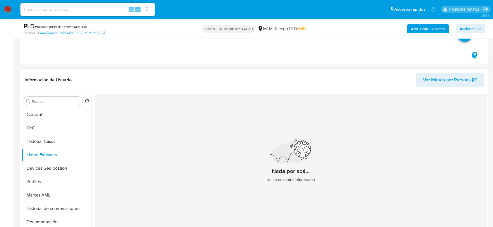
scroll to position [275, 0]
click at [242, 119] on div "Nada por acá... No se encontró información" at bounding box center [291, 163] width 392 height 137
click at [48, 168] on button "Devices Geolocation" at bounding box center [54, 168] width 65 height 13
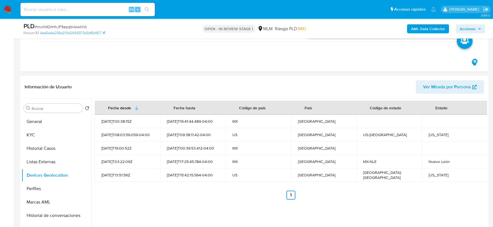
click at [147, 204] on div "Fecha desde Fecha hasta Código de país País Código de estado Estado 2022-08-10T…" at bounding box center [288, 169] width 395 height 143
drag, startPoint x: 48, startPoint y: 189, endPoint x: 52, endPoint y: 183, distance: 7.0
click at [48, 189] on button "Perfiles" at bounding box center [54, 188] width 65 height 13
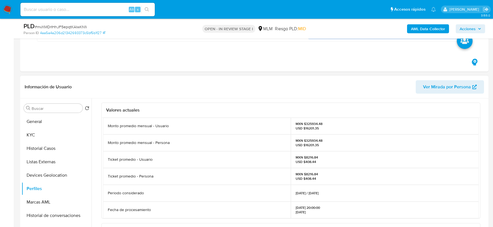
scroll to position [0, 0]
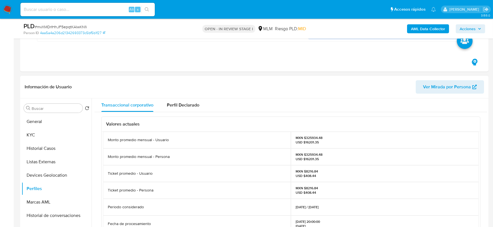
click at [103, 165] on div "Ticket promedio - Usuario" at bounding box center [197, 173] width 188 height 17
click at [49, 203] on button "Marcas AML" at bounding box center [54, 202] width 65 height 13
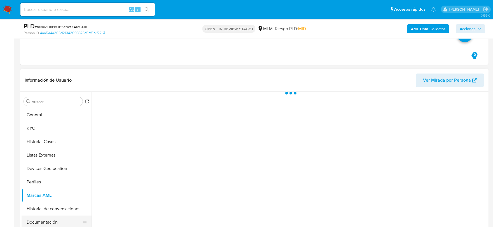
click at [51, 221] on button "Documentación" at bounding box center [54, 222] width 65 height 13
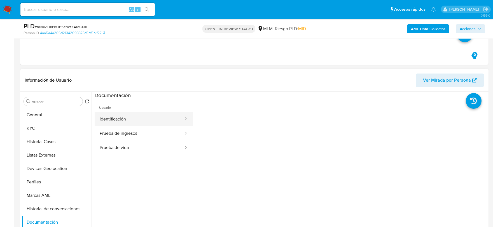
click at [128, 116] on button "Identificación" at bounding box center [139, 119] width 89 height 14
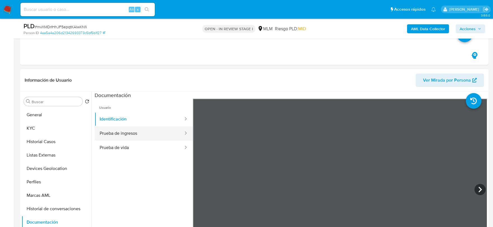
click at [145, 133] on button "Prueba de ingresos" at bounding box center [139, 133] width 89 height 14
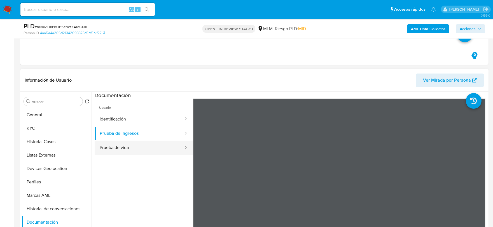
click at [133, 143] on button "Prueba de vida" at bounding box center [139, 148] width 89 height 14
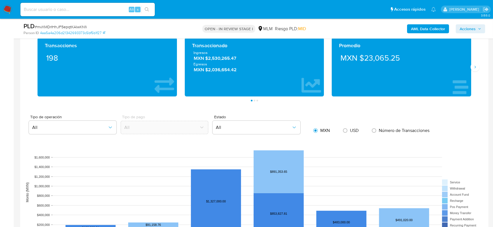
scroll to position [614, 0]
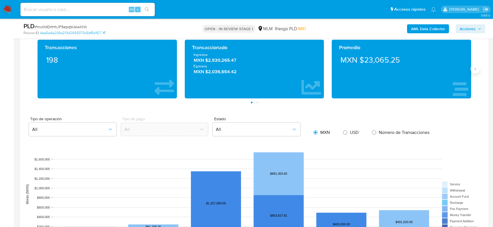
click at [473, 71] on icon "Siguiente" at bounding box center [474, 69] width 4 height 4
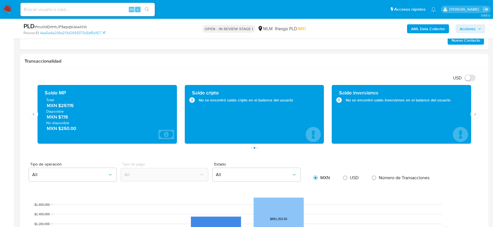
scroll to position [544, 0]
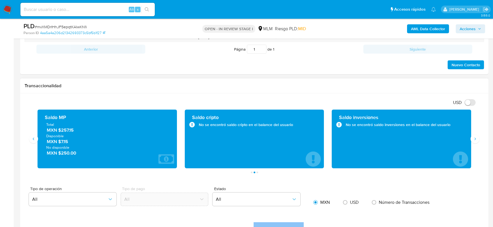
click at [314, 90] on div "Transaccionalidad" at bounding box center [254, 86] width 468 height 15
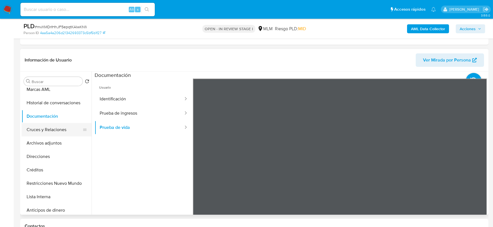
scroll to position [93, 0]
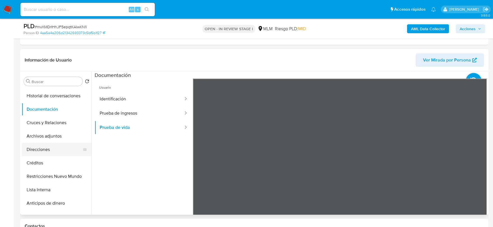
click at [46, 156] on button "Direcciones" at bounding box center [54, 149] width 65 height 13
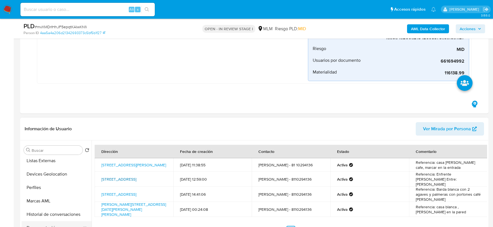
scroll to position [0, 0]
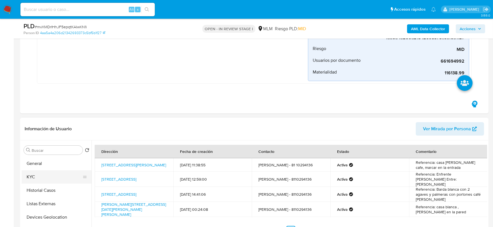
click at [46, 177] on button "KYC" at bounding box center [54, 176] width 65 height 13
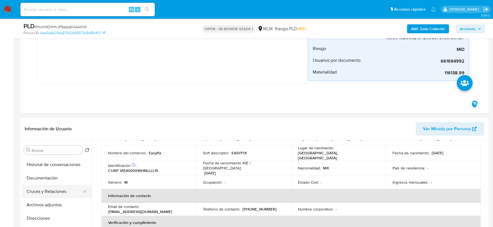
scroll to position [124, 0]
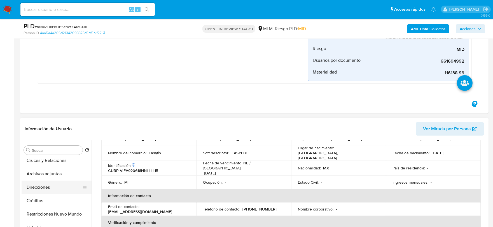
click at [43, 186] on button "Direcciones" at bounding box center [54, 187] width 65 height 13
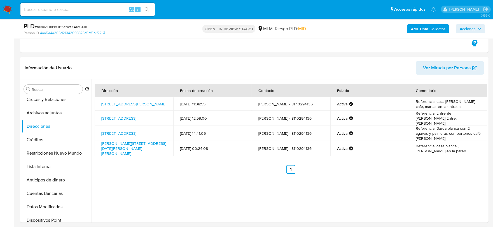
scroll to position [298, 0]
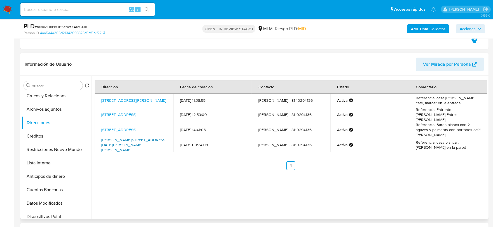
click at [133, 146] on link "Calle Jazmín 129, San Nicolás De Los Garza, Nuevo León, 66450, Mexico 129" at bounding box center [133, 145] width 65 height 16
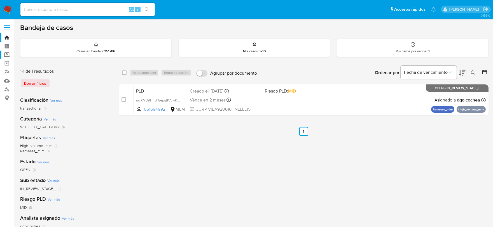
click at [9, 55] on label "Screening" at bounding box center [33, 55] width 67 height 9
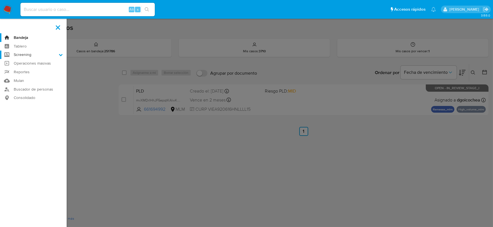
click at [0, 0] on input "Screening" at bounding box center [0, 0] width 0 height 0
click at [20, 76] on link "Herramientas" at bounding box center [33, 76] width 67 height 7
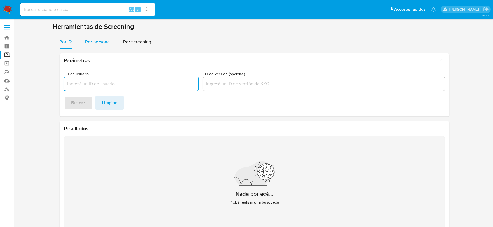
click at [106, 41] on span "Por persona" at bounding box center [97, 42] width 25 height 6
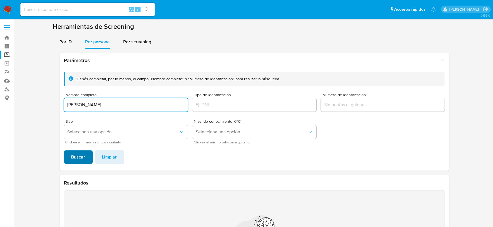
type input "[PERSON_NAME]"
click at [79, 151] on span "Buscar" at bounding box center [78, 157] width 14 height 12
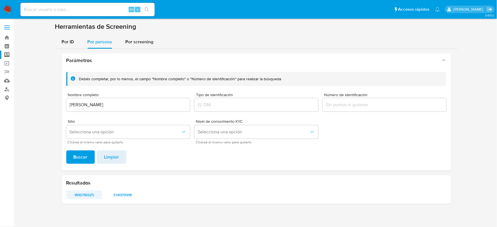
click at [77, 197] on span "1816716925" at bounding box center [84, 195] width 28 height 8
click at [121, 194] on span "334979918" at bounding box center [122, 195] width 28 height 8
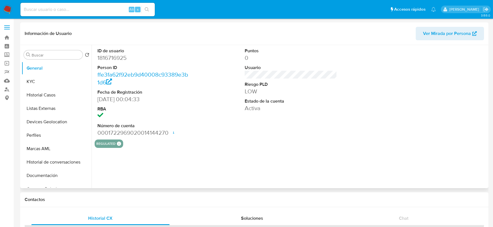
select select "10"
click at [30, 75] on button "KYC" at bounding box center [54, 81] width 65 height 13
select select "10"
click at [31, 83] on button "KYC" at bounding box center [54, 81] width 65 height 13
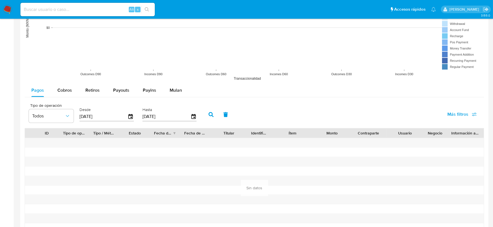
scroll to position [466, 0]
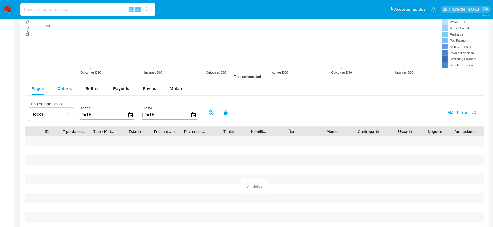
click at [62, 86] on span "Cobros" at bounding box center [64, 88] width 15 height 6
select select "10"
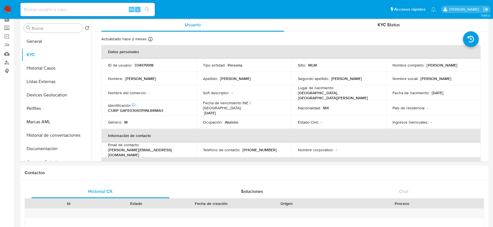
scroll to position [0, 0]
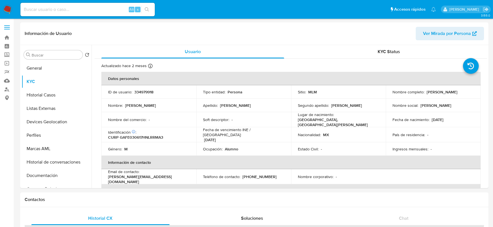
click at [38, 6] on input at bounding box center [87, 9] width 134 height 7
paste input "1063853634"
type input "1063853634"
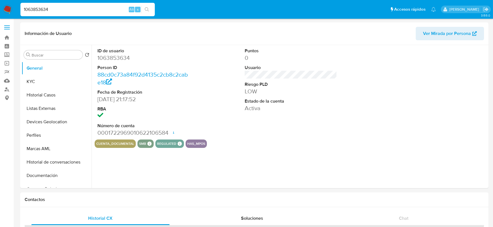
select select "10"
click at [43, 77] on button "KYC" at bounding box center [54, 81] width 65 height 13
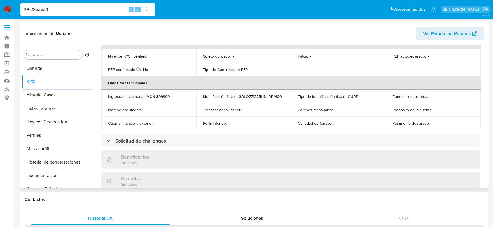
scroll to position [62, 0]
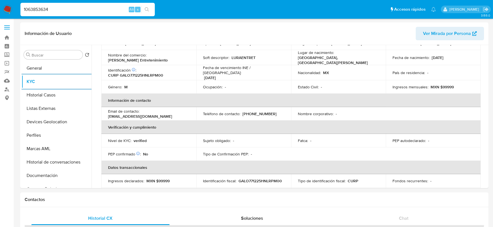
click at [8, 6] on img at bounding box center [8, 10] width 10 height 10
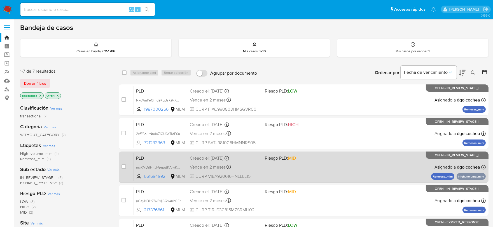
click at [140, 158] on span "PLD" at bounding box center [160, 157] width 49 height 7
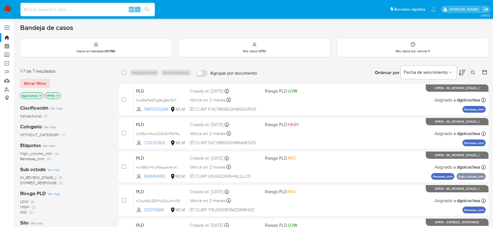
click at [47, 7] on input at bounding box center [87, 9] width 134 height 7
paste input "1063853634"
click at [51, 10] on input "1063853634" at bounding box center [87, 9] width 134 height 7
click at [54, 11] on input "1063853634" at bounding box center [87, 9] width 134 height 7
type input "1063853634"
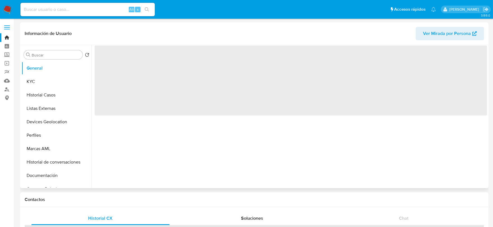
select select "10"
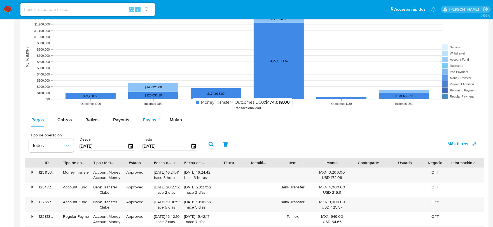
scroll to position [435, 0]
click at [65, 123] on div "Cobros" at bounding box center [64, 119] width 15 height 13
select select "10"
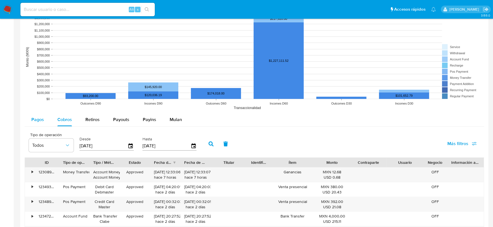
click at [38, 117] on span "Pagos" at bounding box center [37, 119] width 13 height 6
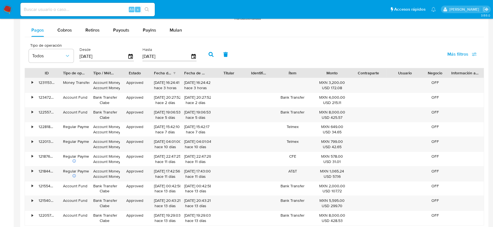
scroll to position [528, 0]
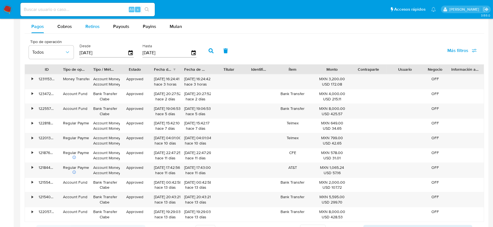
click at [91, 26] on span "Retiros" at bounding box center [92, 26] width 14 height 6
select select "10"
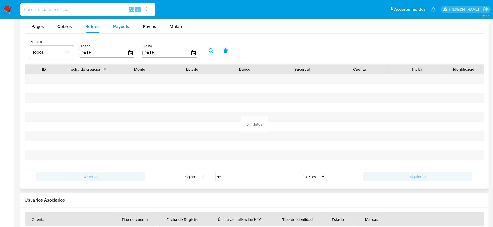
click at [120, 31] on div "Payouts" at bounding box center [121, 26] width 16 height 13
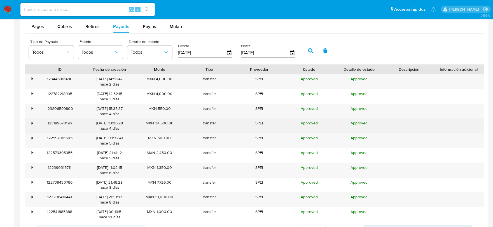
click at [32, 123] on div "•" at bounding box center [32, 123] width 1 height 5
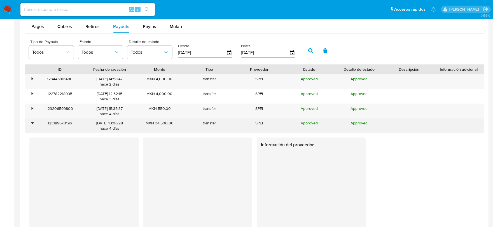
click at [32, 123] on div "•" at bounding box center [32, 123] width 1 height 5
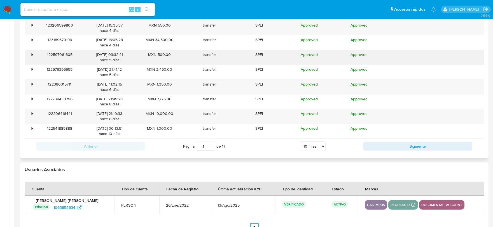
scroll to position [622, 0]
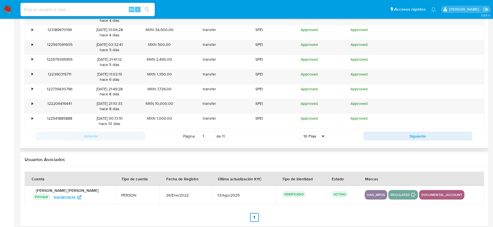
click at [317, 137] on select "5 Filas 10 Filas 20 Filas 25 Filas 50 Filas 100 Filas" at bounding box center [312, 136] width 25 height 10
select select "100"
click at [300, 132] on select "5 Filas 10 Filas 20 Filas 25 Filas 50 Filas 100 Filas" at bounding box center [312, 136] width 25 height 10
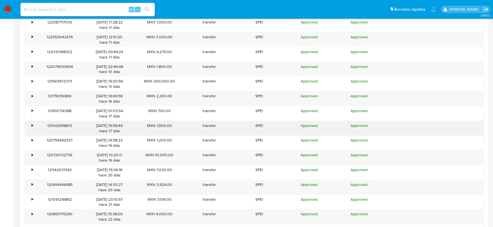
scroll to position [808, 0]
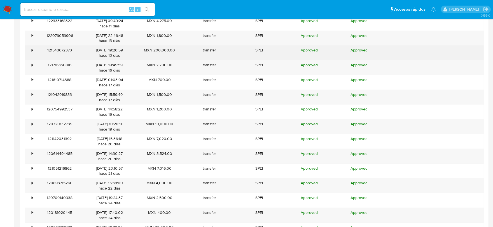
click at [32, 53] on div "•" at bounding box center [32, 50] width 1 height 5
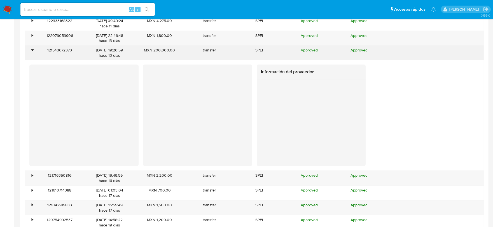
click at [32, 53] on div "•" at bounding box center [32, 50] width 1 height 5
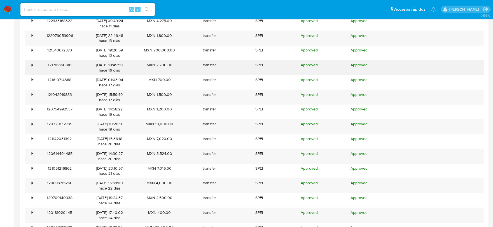
click at [33, 66] on div "•" at bounding box center [30, 67] width 10 height 15
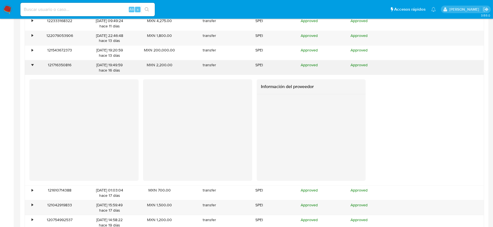
click at [33, 66] on div "•" at bounding box center [32, 64] width 1 height 5
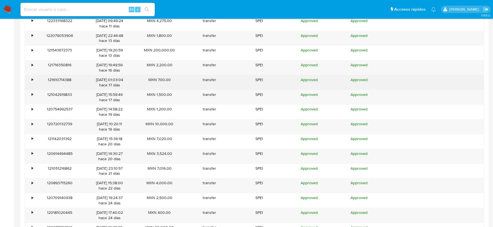
click at [32, 81] on div "•" at bounding box center [32, 79] width 1 height 5
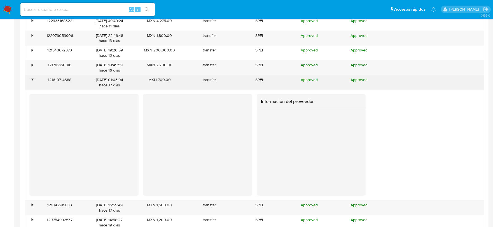
click at [32, 81] on div "•" at bounding box center [32, 79] width 1 height 5
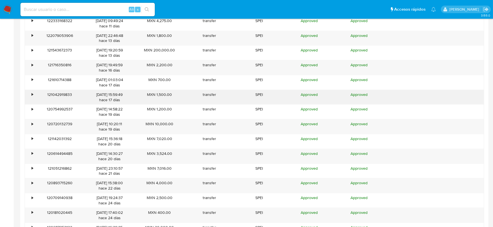
click at [32, 96] on div "•" at bounding box center [32, 94] width 1 height 5
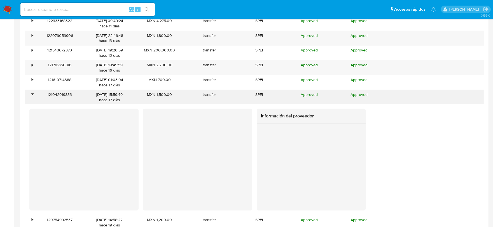
click at [32, 96] on div "•" at bounding box center [32, 94] width 1 height 5
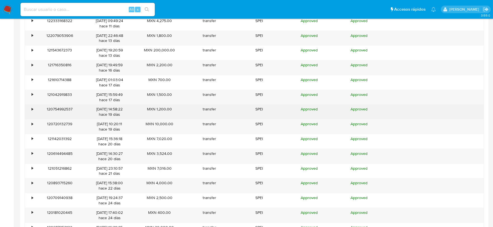
click at [32, 111] on div "•" at bounding box center [32, 109] width 1 height 5
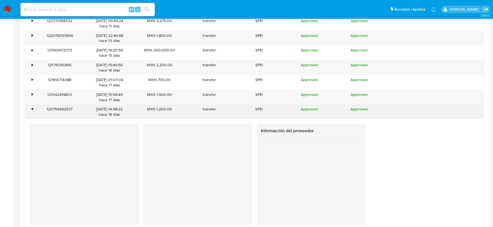
click at [32, 111] on div "•" at bounding box center [32, 109] width 1 height 5
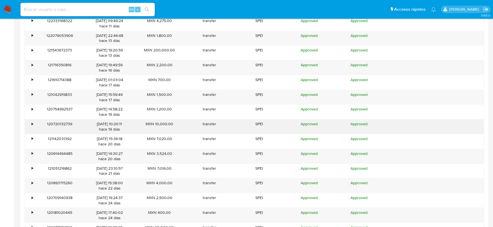
click at [32, 125] on div "•" at bounding box center [32, 123] width 1 height 5
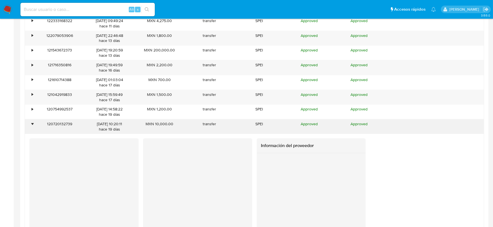
click at [32, 125] on div "•" at bounding box center [32, 123] width 1 height 5
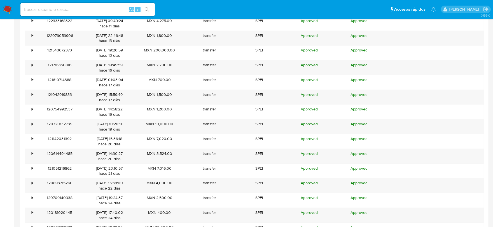
click at [50, 8] on input at bounding box center [87, 9] width 134 height 7
paste input "254609622"
type input "254609622"
click at [145, 8] on icon "search-icon" at bounding box center [147, 9] width 4 height 4
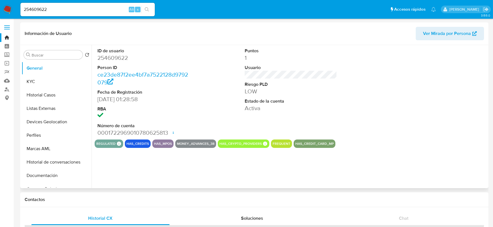
select select "10"
click at [46, 81] on button "KYC" at bounding box center [54, 81] width 65 height 13
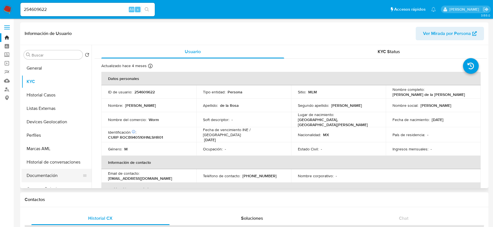
click at [52, 178] on button "Documentación" at bounding box center [54, 175] width 65 height 13
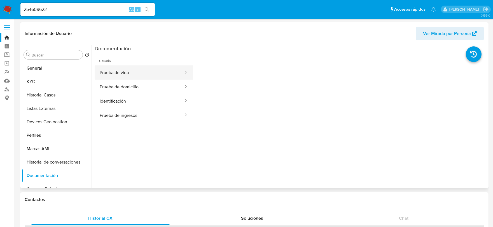
click at [132, 70] on button "Prueba de vida" at bounding box center [139, 72] width 89 height 14
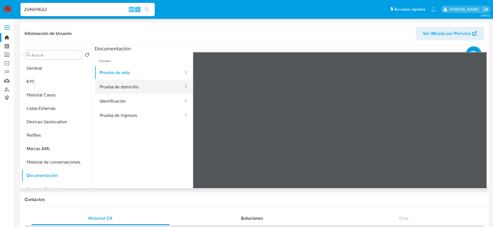
click at [136, 83] on button "Prueba de domicilio" at bounding box center [139, 87] width 89 height 14
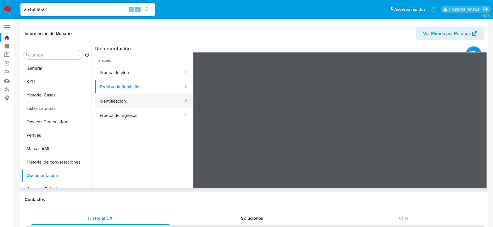
click at [136, 99] on button "Identificación" at bounding box center [139, 101] width 89 height 14
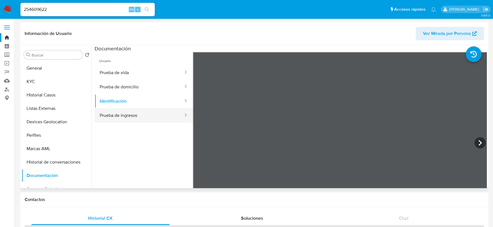
click at [147, 113] on button "Prueba de ingresos" at bounding box center [139, 115] width 89 height 14
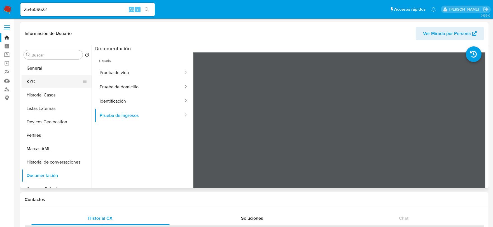
click at [40, 78] on button "KYC" at bounding box center [54, 81] width 65 height 13
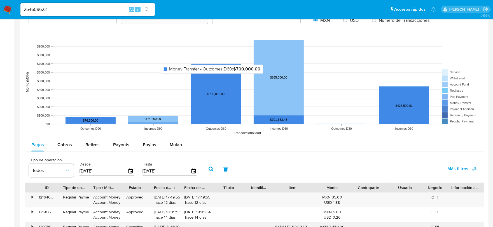
scroll to position [497, 0]
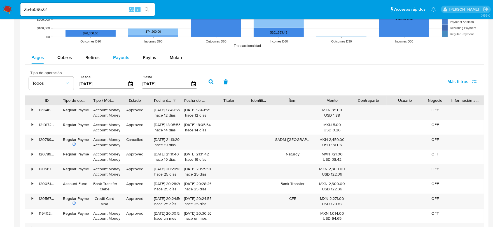
click at [120, 60] on span "Payouts" at bounding box center [121, 57] width 16 height 6
select select "10"
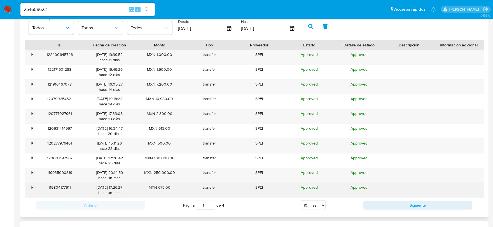
scroll to position [559, 0]
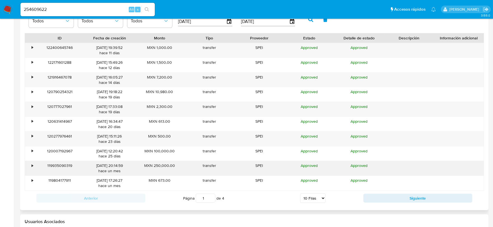
click at [31, 166] on div "•" at bounding box center [30, 168] width 10 height 15
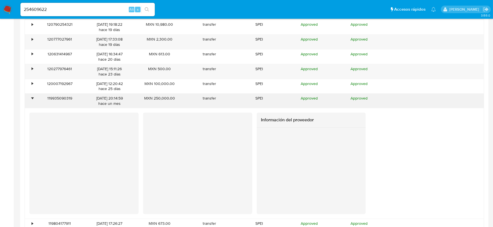
scroll to position [653, 0]
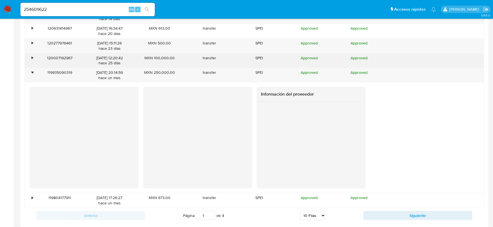
click at [32, 60] on div "•" at bounding box center [32, 57] width 1 height 5
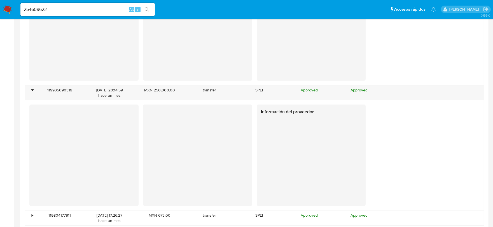
scroll to position [746, 0]
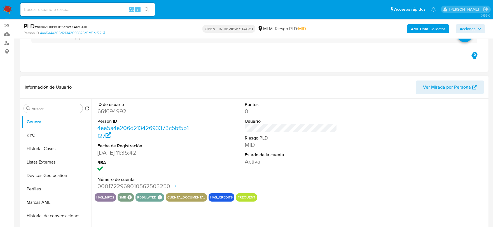
scroll to position [62, 0]
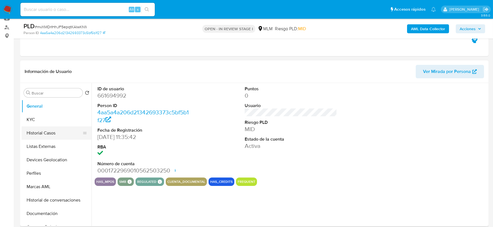
select select "10"
click at [52, 212] on button "Documentación" at bounding box center [54, 213] width 65 height 13
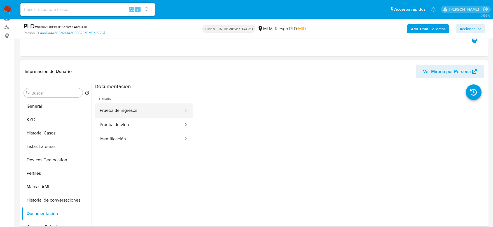
click at [132, 110] on button "Prueba de ingresos" at bounding box center [139, 110] width 89 height 14
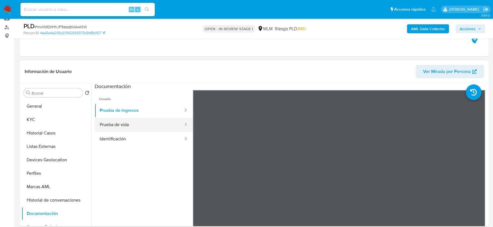
click at [112, 125] on button "Prueba de vida" at bounding box center [139, 125] width 89 height 14
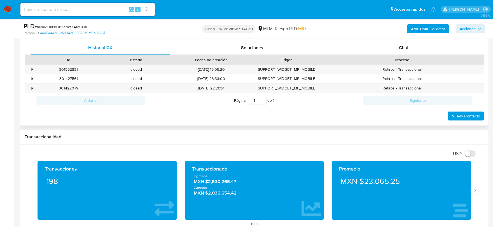
scroll to position [217, 0]
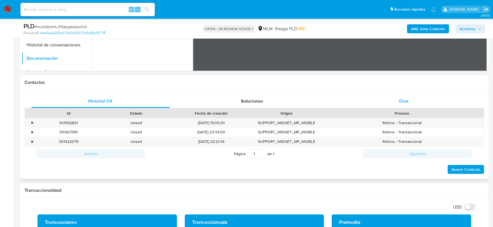
click at [403, 103] on span "Chat" at bounding box center [404, 101] width 10 height 6
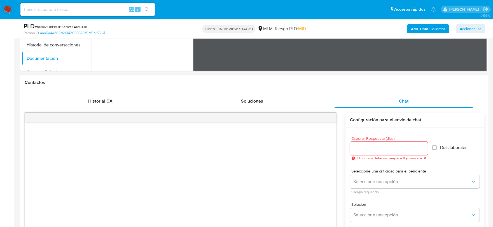
click at [368, 145] on input "Esperar Respuesta (días)" at bounding box center [389, 148] width 78 height 7
type input "5"
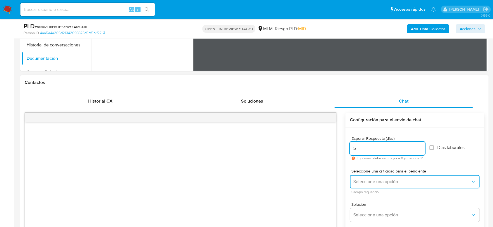
click at [370, 182] on span "Seleccione una opción" at bounding box center [411, 182] width 117 height 6
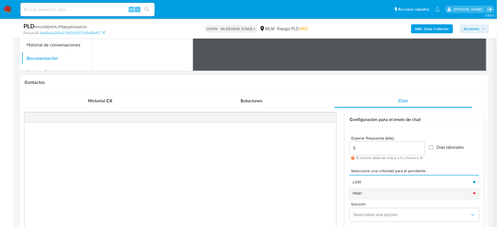
click at [364, 193] on div "HIGH" at bounding box center [411, 193] width 117 height 11
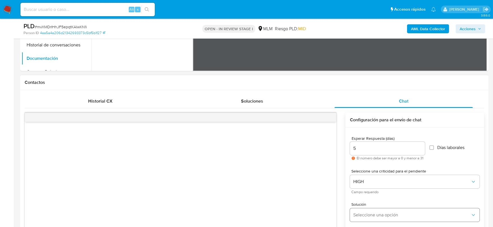
click at [360, 209] on div "Solución Seleccione una opción" at bounding box center [415, 212] width 130 height 19
click at [359, 212] on span "Seleccione una opción" at bounding box center [411, 215] width 117 height 6
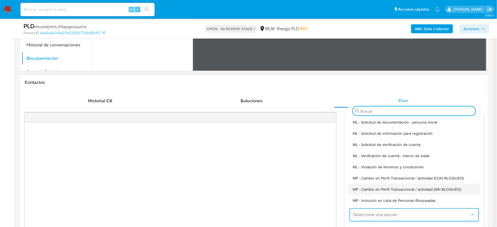
click at [379, 190] on span "MP - Cambio en Perfil Transaccional / actividad (SIN BLOQUEO)" at bounding box center [407, 189] width 109 height 5
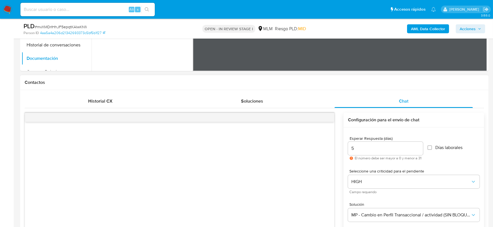
click at [178, 171] on div at bounding box center [179, 179] width 309 height 115
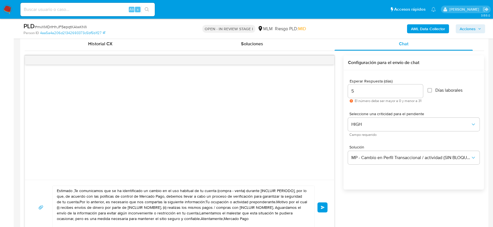
scroll to position [280, 0]
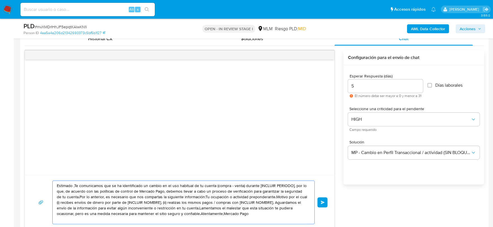
click at [150, 195] on textarea "Estimado ,Te comunicamos que se ha identificado un cambio en el uso habitual de…" at bounding box center [182, 202] width 250 height 43
paste textarea "Alex Diego De acuerdo con las políticas de control de Mercado Pago, debemos lle…"
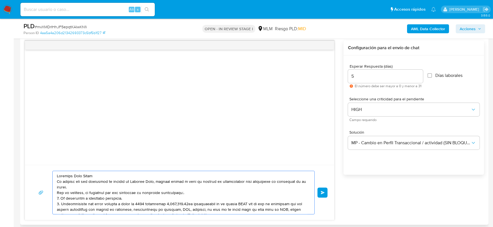
scroll to position [52, 0]
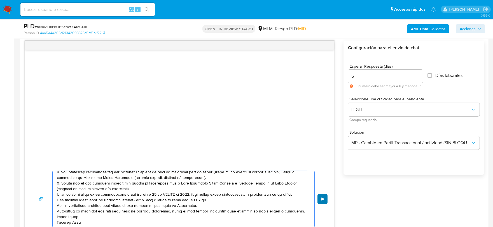
type textarea "Estimado Alex Diego De acuerdo con las políticas de control de Mercado Pago, de…"
click at [322, 196] on button "Enviar" at bounding box center [322, 199] width 10 height 10
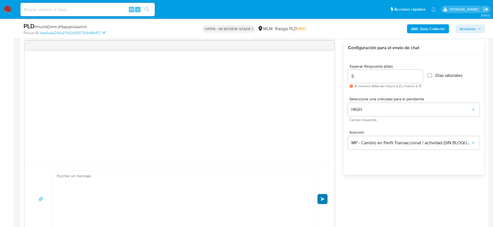
scroll to position [79, 0]
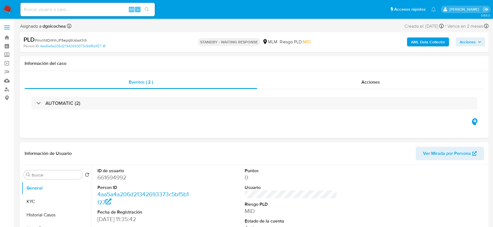
select select "10"
